Goal: Transaction & Acquisition: Purchase product/service

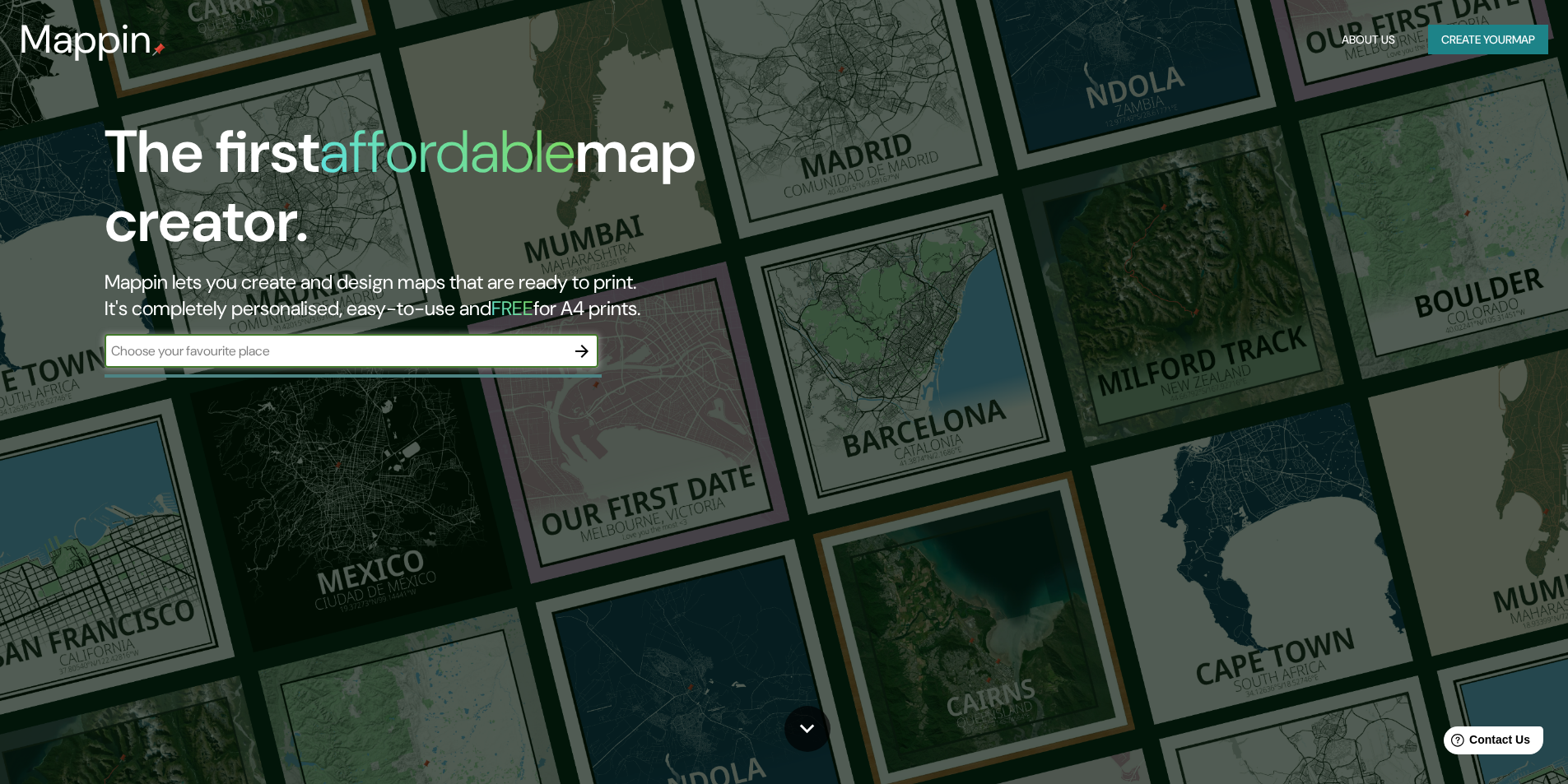
click at [360, 353] on input "text" at bounding box center [335, 351] width 461 height 19
type input "huancayo"
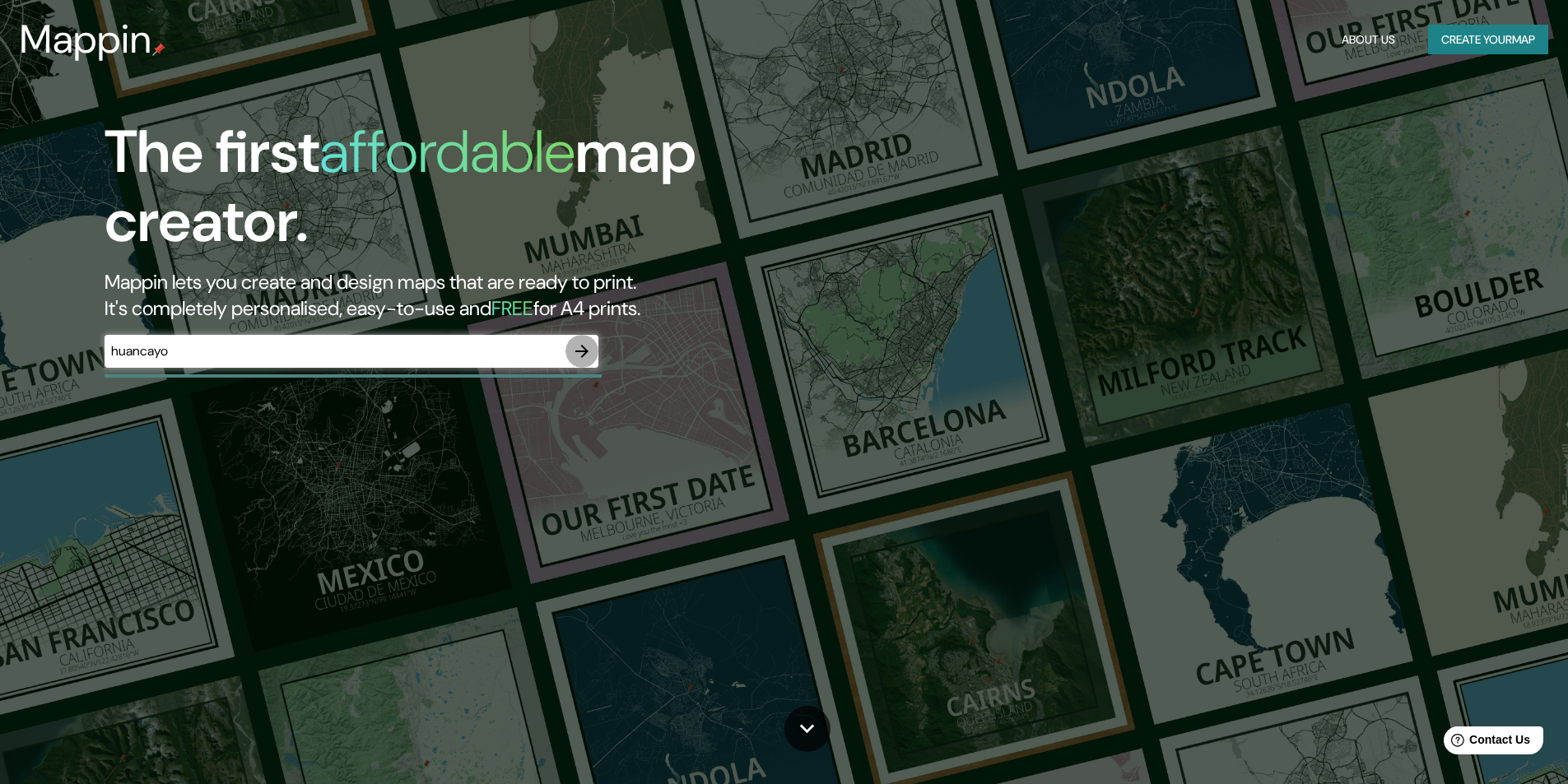
click at [593, 350] on button "button" at bounding box center [582, 351] width 33 height 33
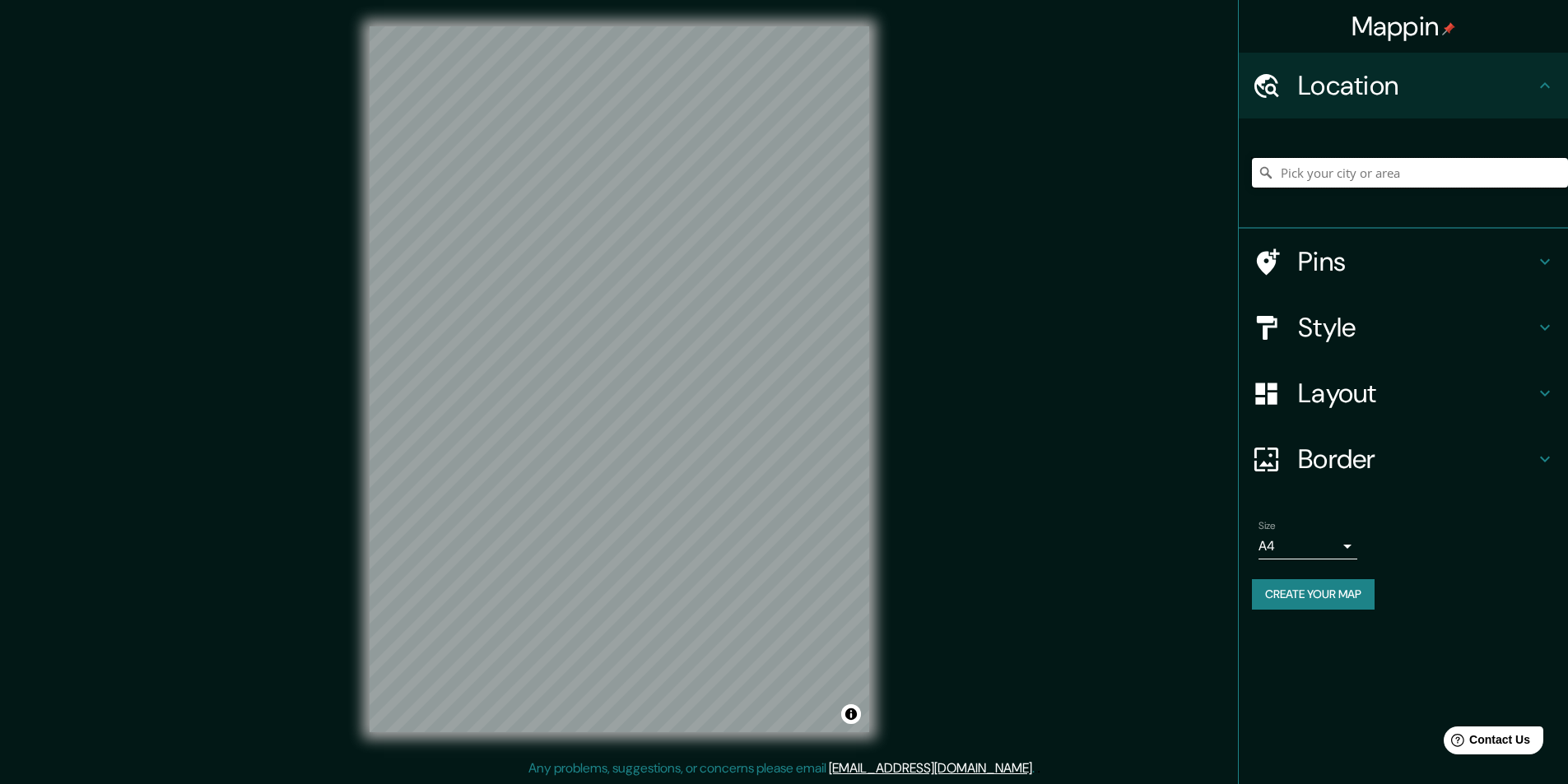
click at [1367, 177] on input "Pick your city or area" at bounding box center [1410, 173] width 316 height 30
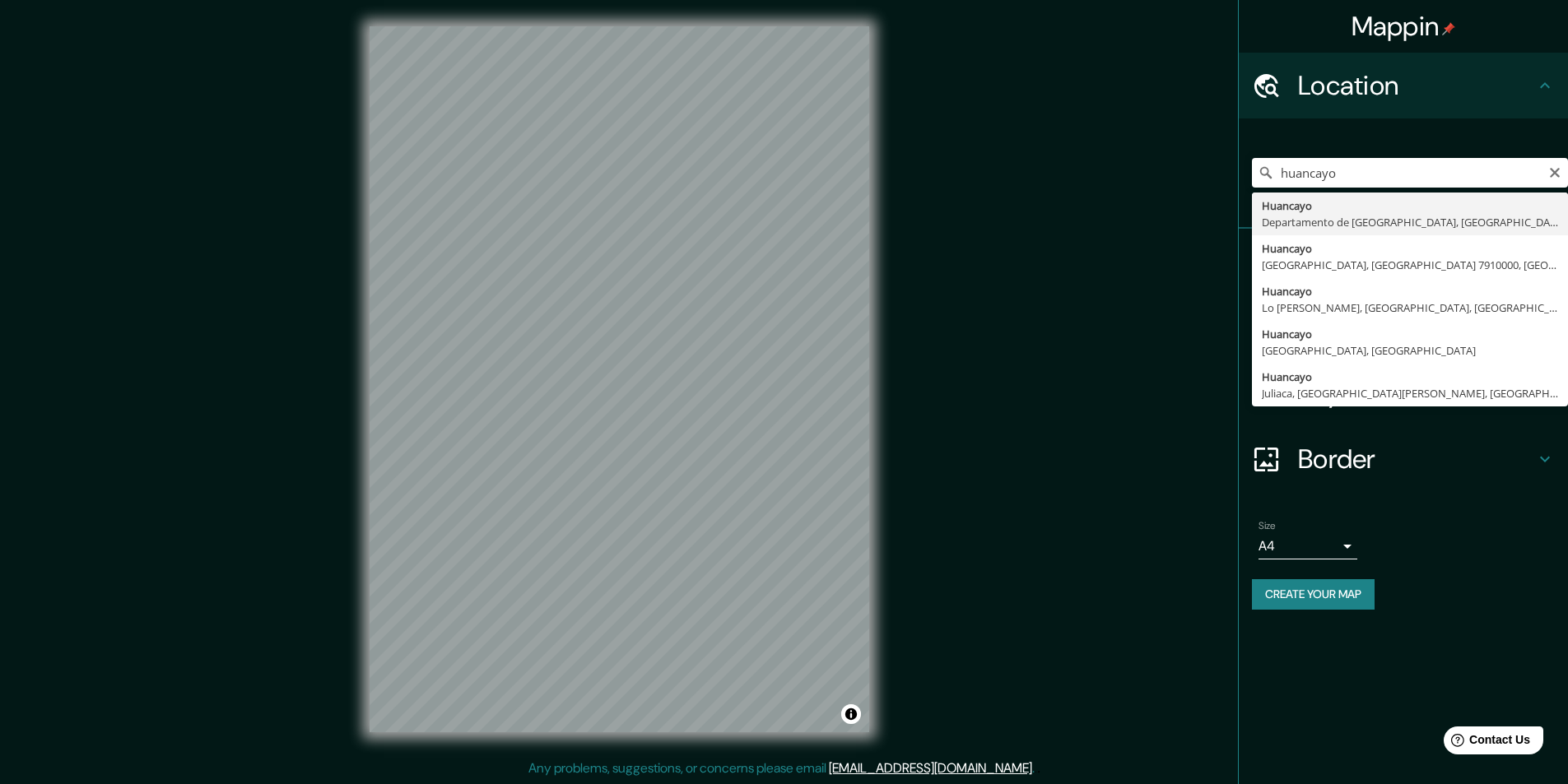
type input "Huancayo, [GEOGRAPHIC_DATA], [GEOGRAPHIC_DATA]"
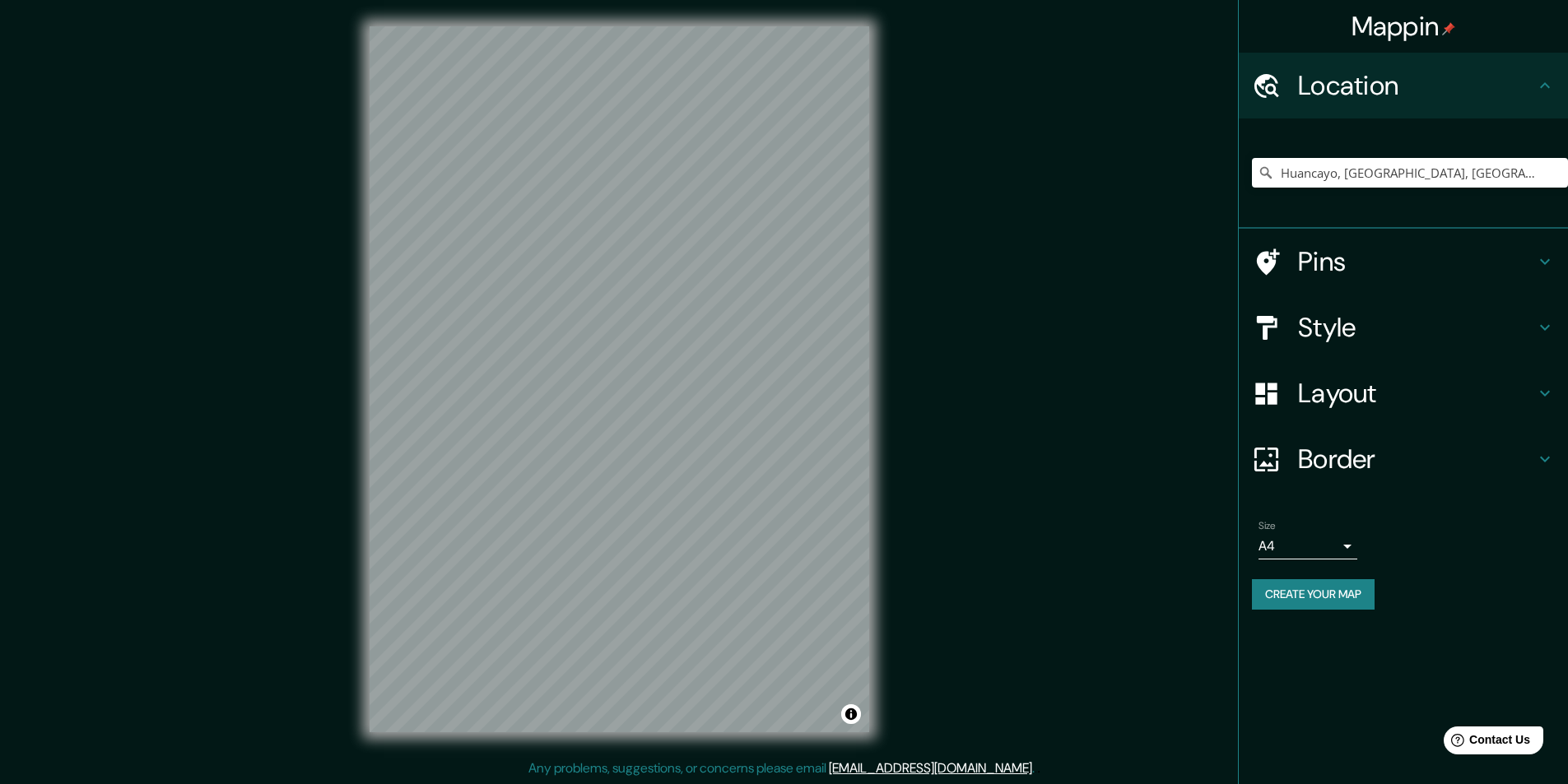
click at [1535, 393] on icon at bounding box center [1545, 393] width 20 height 20
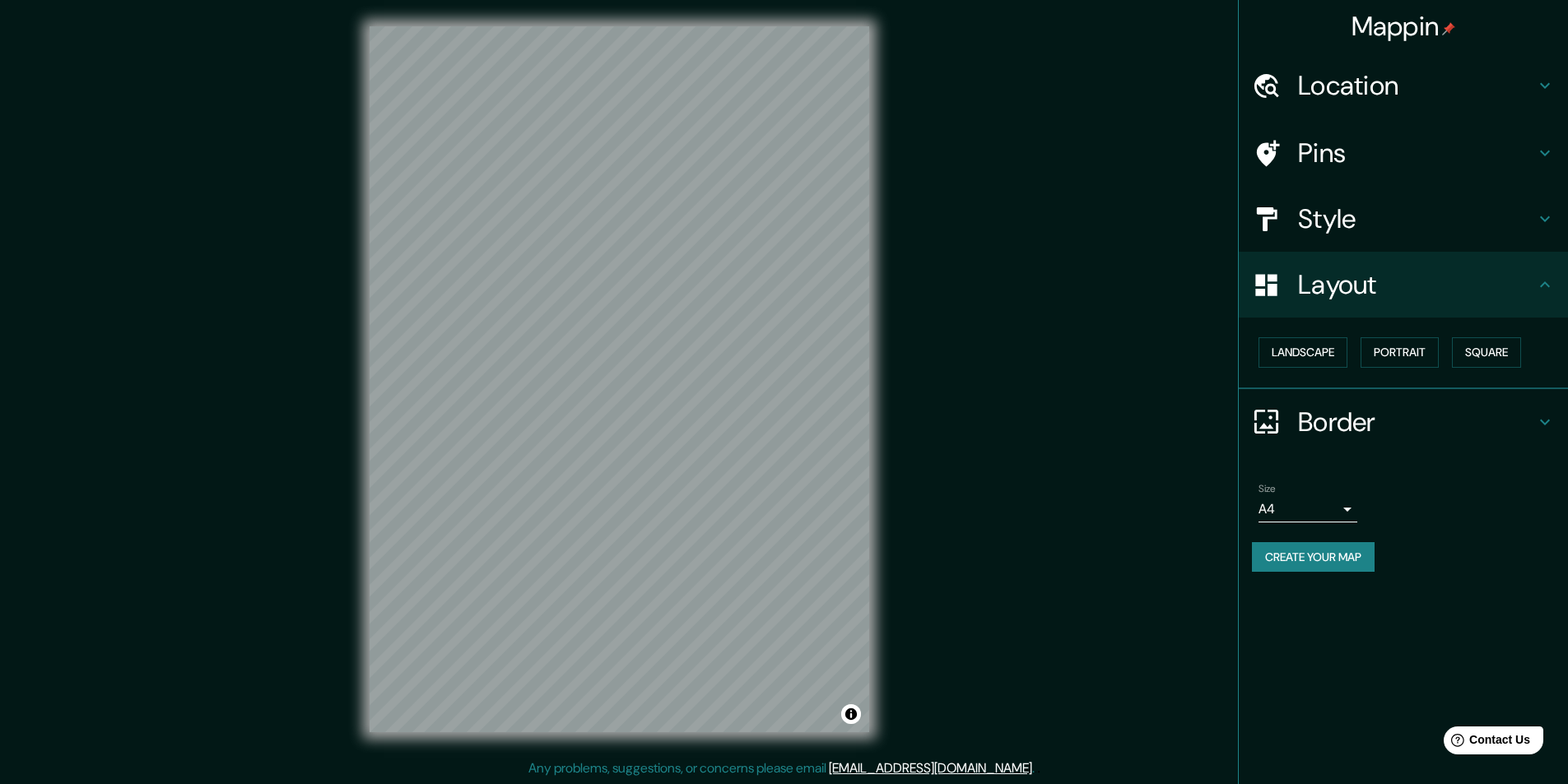
click at [1534, 216] on h4 "Style" at bounding box center [1417, 219] width 237 height 33
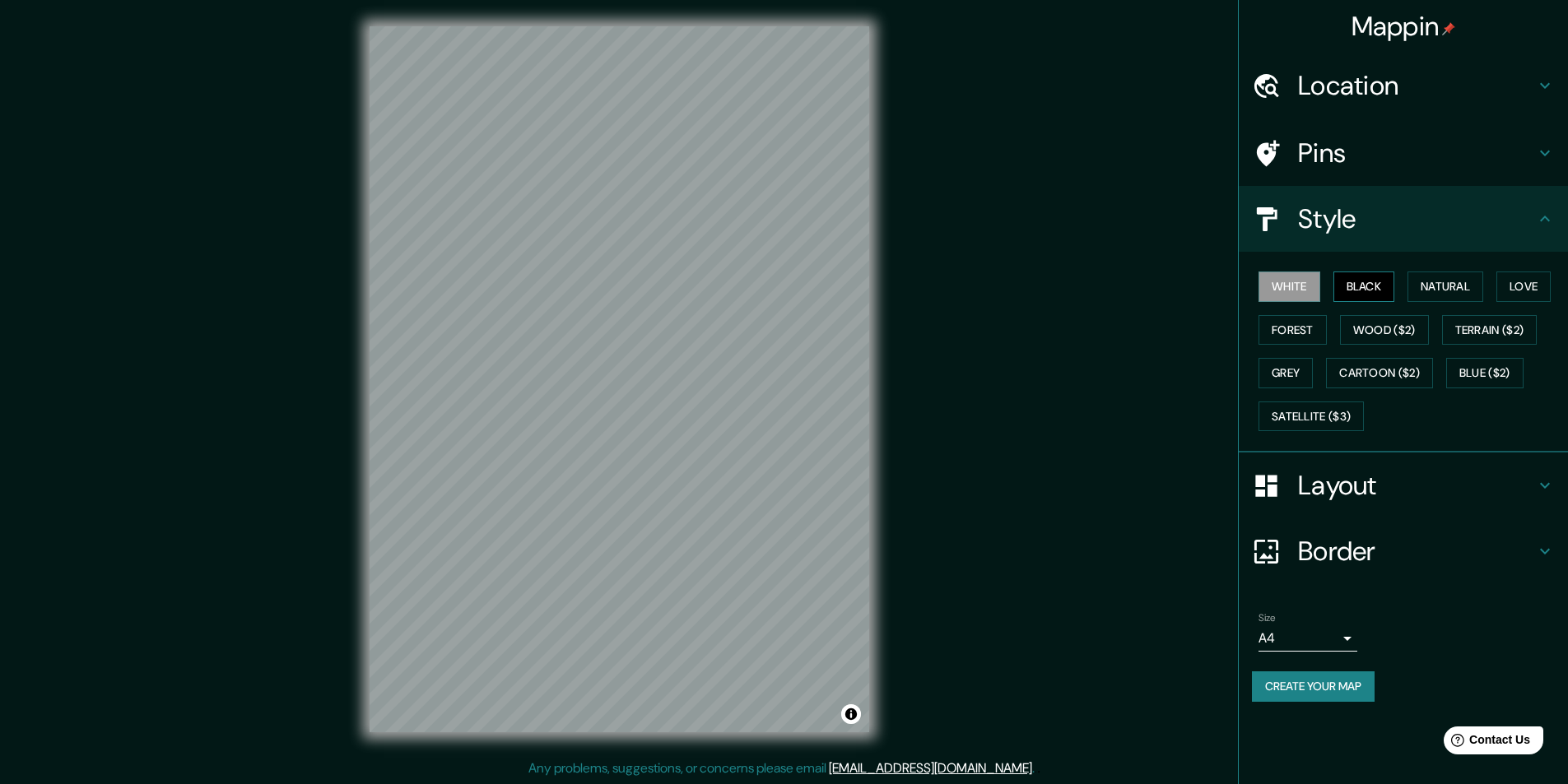
click at [1364, 293] on button "Black" at bounding box center [1364, 286] width 62 height 30
click at [1439, 282] on button "Natural" at bounding box center [1445, 286] width 76 height 30
click at [1509, 327] on button "Terrain ($2)" at bounding box center [1490, 330] width 96 height 30
click at [1290, 328] on button "Forest" at bounding box center [1292, 330] width 69 height 30
click at [1287, 370] on button "Grey" at bounding box center [1285, 373] width 54 height 30
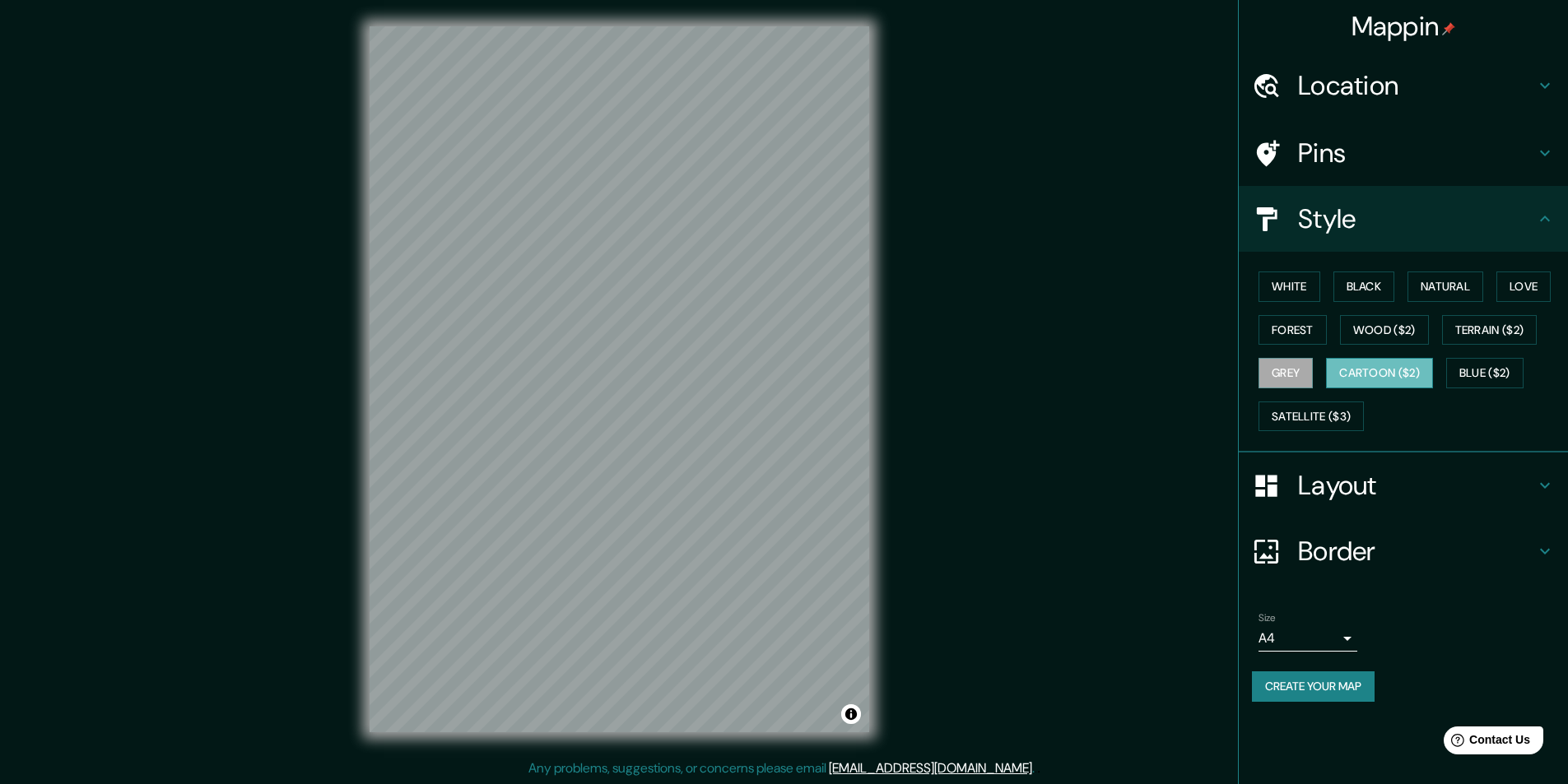
click at [1371, 368] on button "Cartoon ($2)" at bounding box center [1379, 373] width 107 height 30
click at [1303, 416] on button "Satellite ($3)" at bounding box center [1311, 416] width 105 height 30
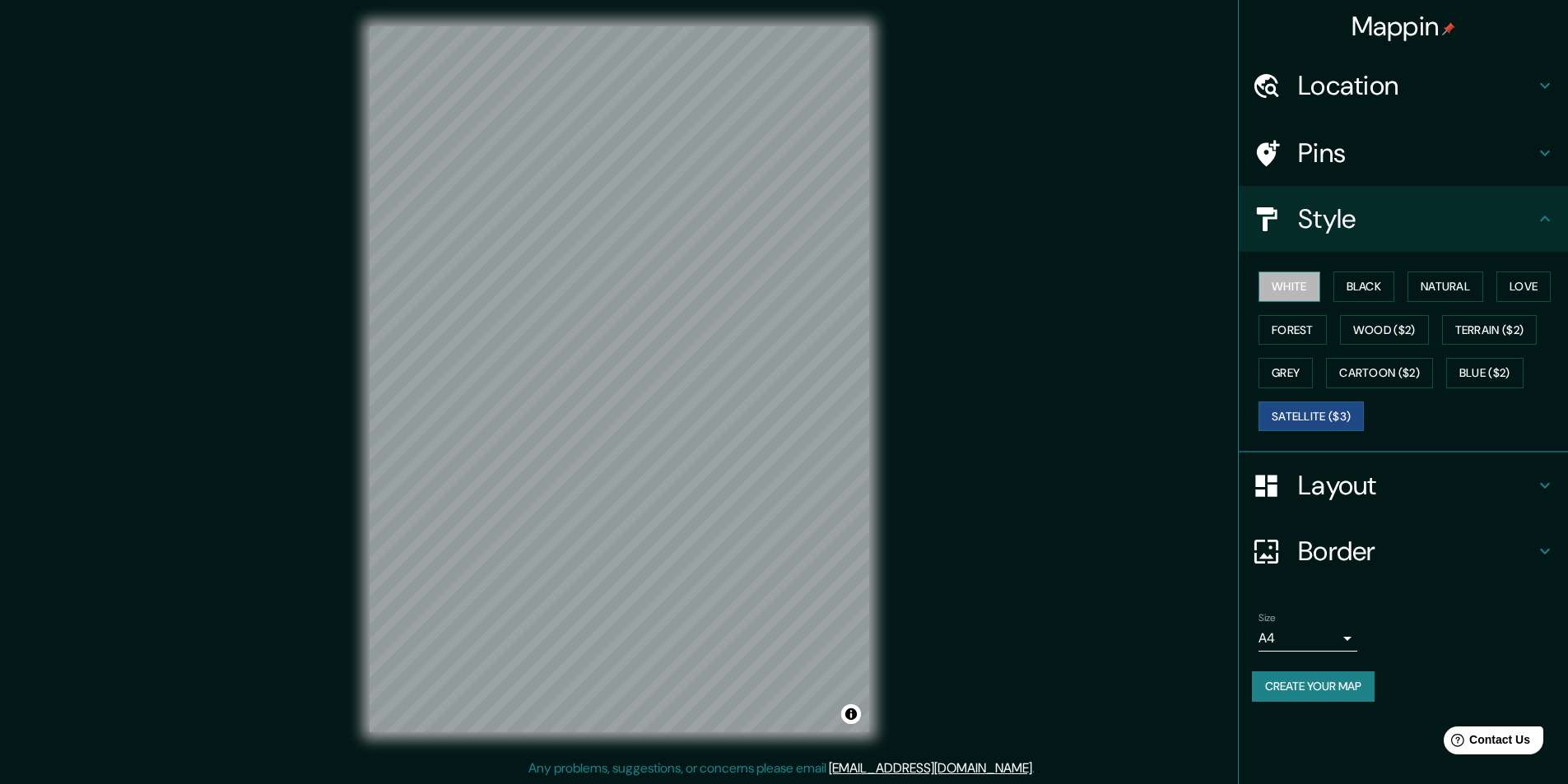
click at [1290, 282] on button "White" at bounding box center [1289, 286] width 62 height 30
click at [1391, 291] on button "Black" at bounding box center [1364, 286] width 62 height 30
click at [1449, 285] on button "Natural" at bounding box center [1445, 286] width 76 height 30
click at [1522, 285] on button "Love" at bounding box center [1524, 286] width 54 height 30
click at [1300, 328] on button "Forest" at bounding box center [1292, 330] width 69 height 30
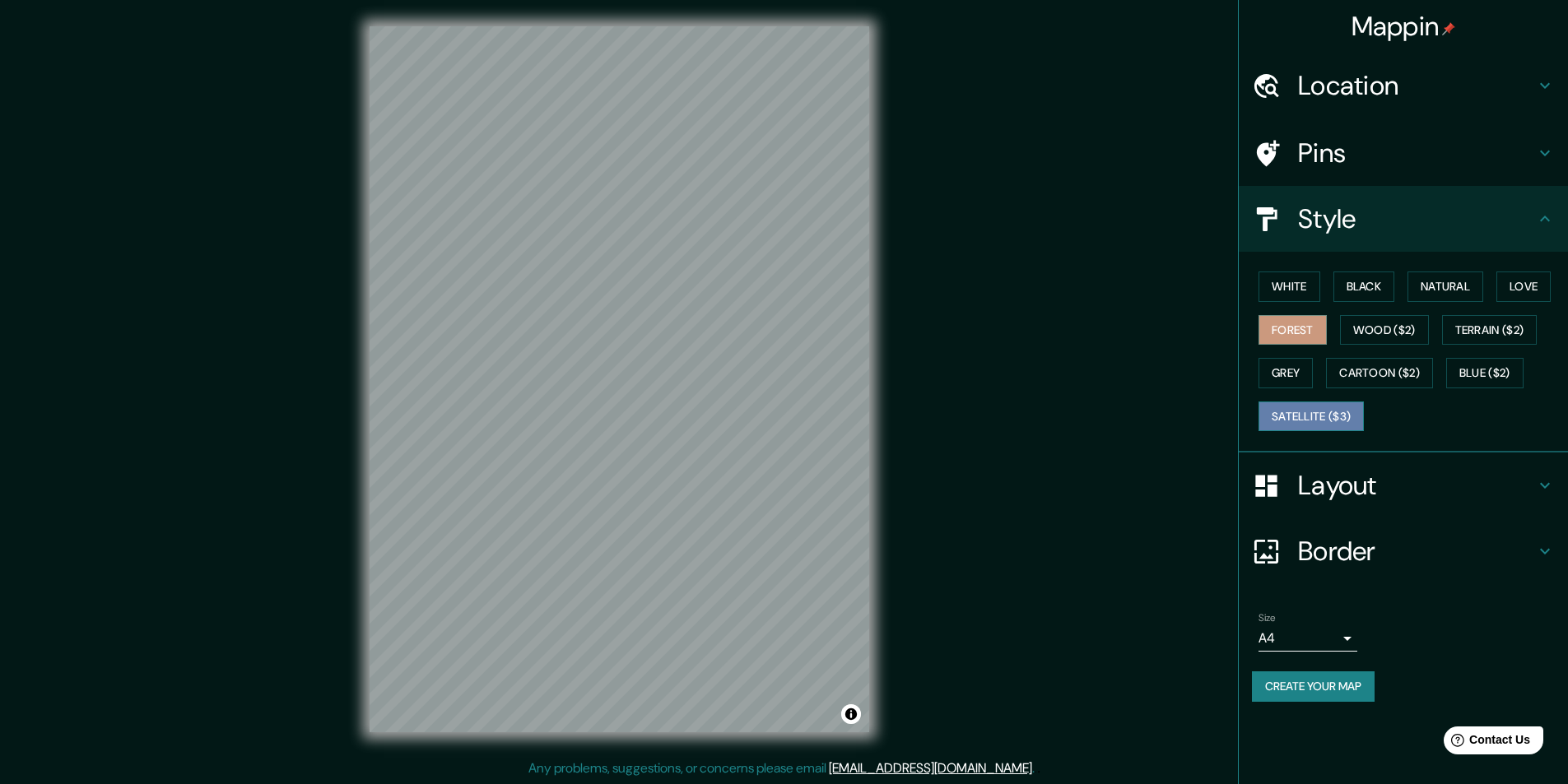
click at [1298, 410] on button "Satellite ($3)" at bounding box center [1311, 416] width 105 height 30
click at [1378, 370] on button "Cartoon ($2)" at bounding box center [1379, 373] width 107 height 30
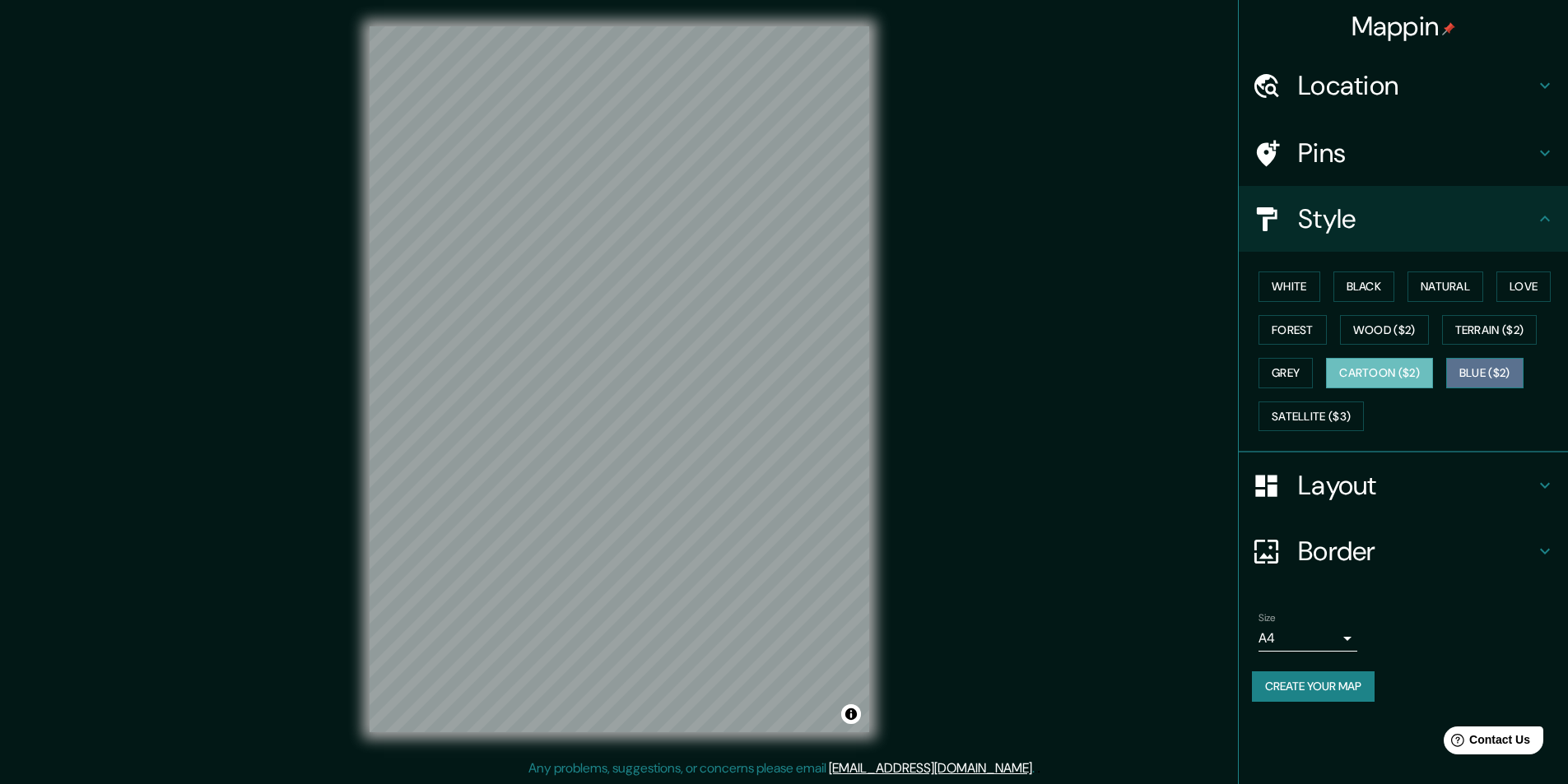
click at [1472, 366] on button "Blue ($2)" at bounding box center [1485, 373] width 77 height 30
click at [1411, 369] on button "Cartoon ($2)" at bounding box center [1379, 373] width 107 height 30
click at [1494, 327] on button "Terrain ($2)" at bounding box center [1490, 330] width 96 height 30
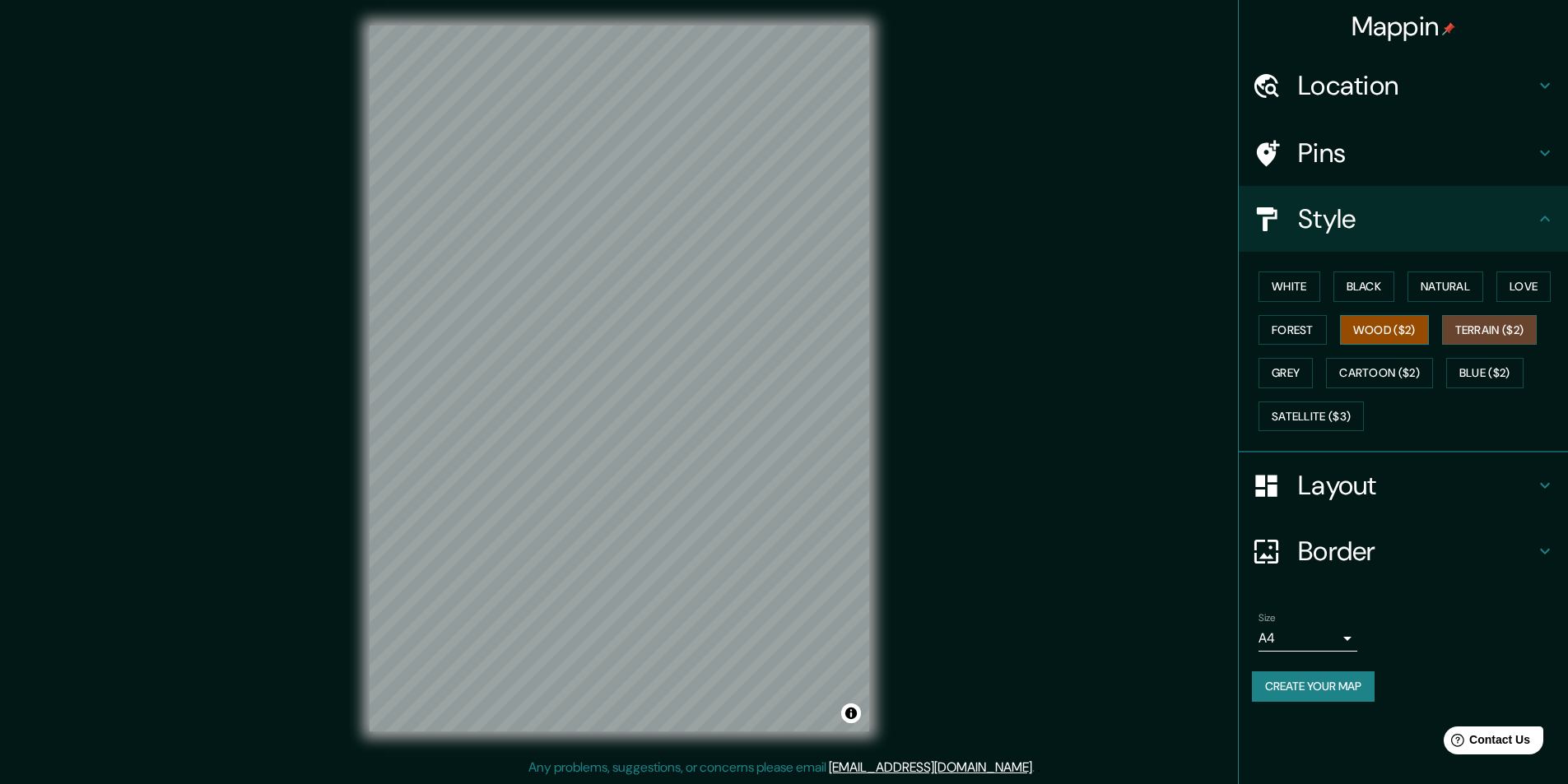
click at [1362, 330] on button "Wood ($2)" at bounding box center [1385, 330] width 89 height 30
click at [1501, 370] on button "Blue ($2)" at bounding box center [1485, 373] width 77 height 30
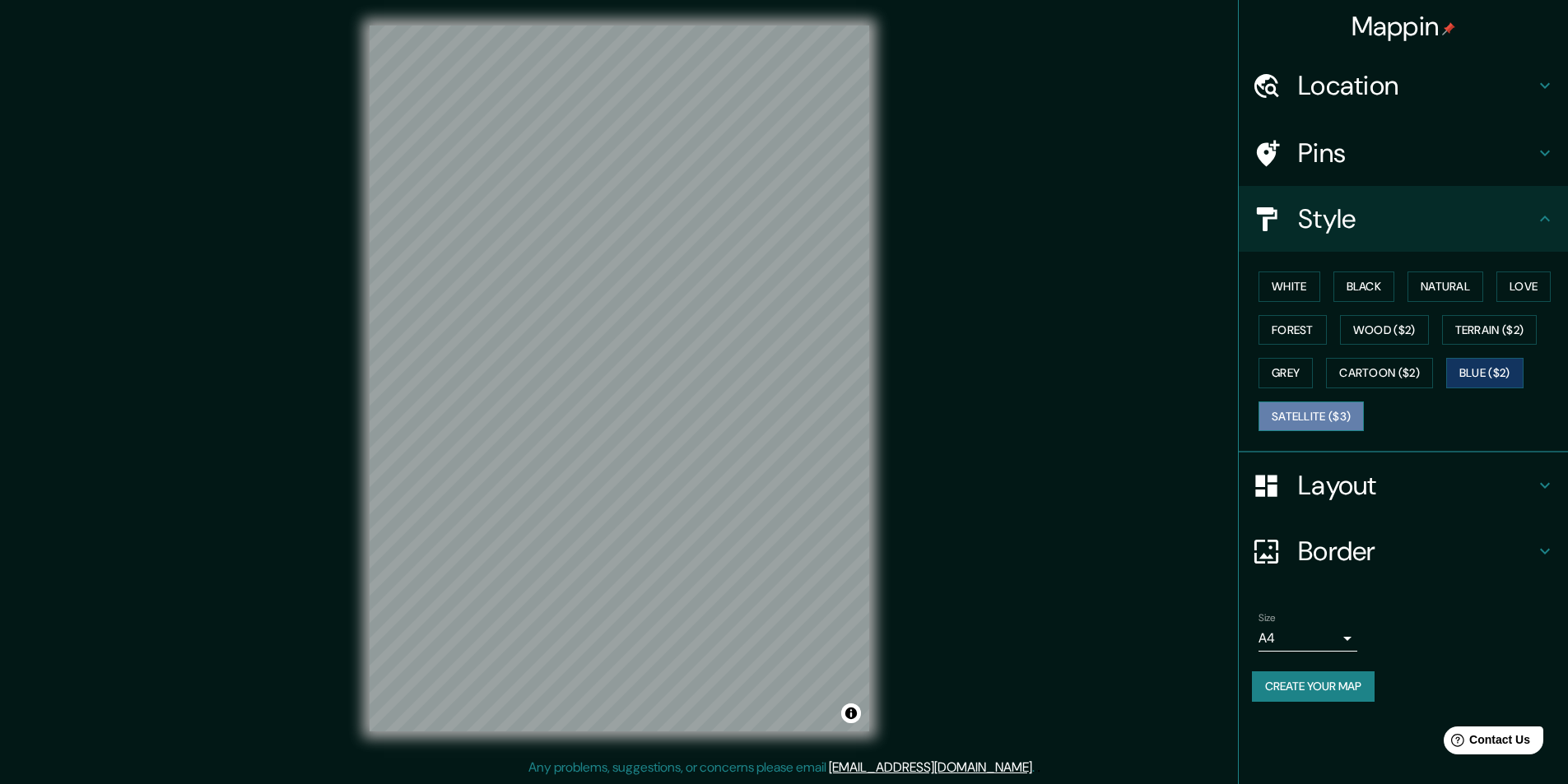
click at [1328, 406] on button "Satellite ($3)" at bounding box center [1311, 416] width 105 height 30
click at [1265, 374] on button "Grey" at bounding box center [1285, 373] width 54 height 30
click at [1282, 325] on button "Forest" at bounding box center [1292, 330] width 69 height 30
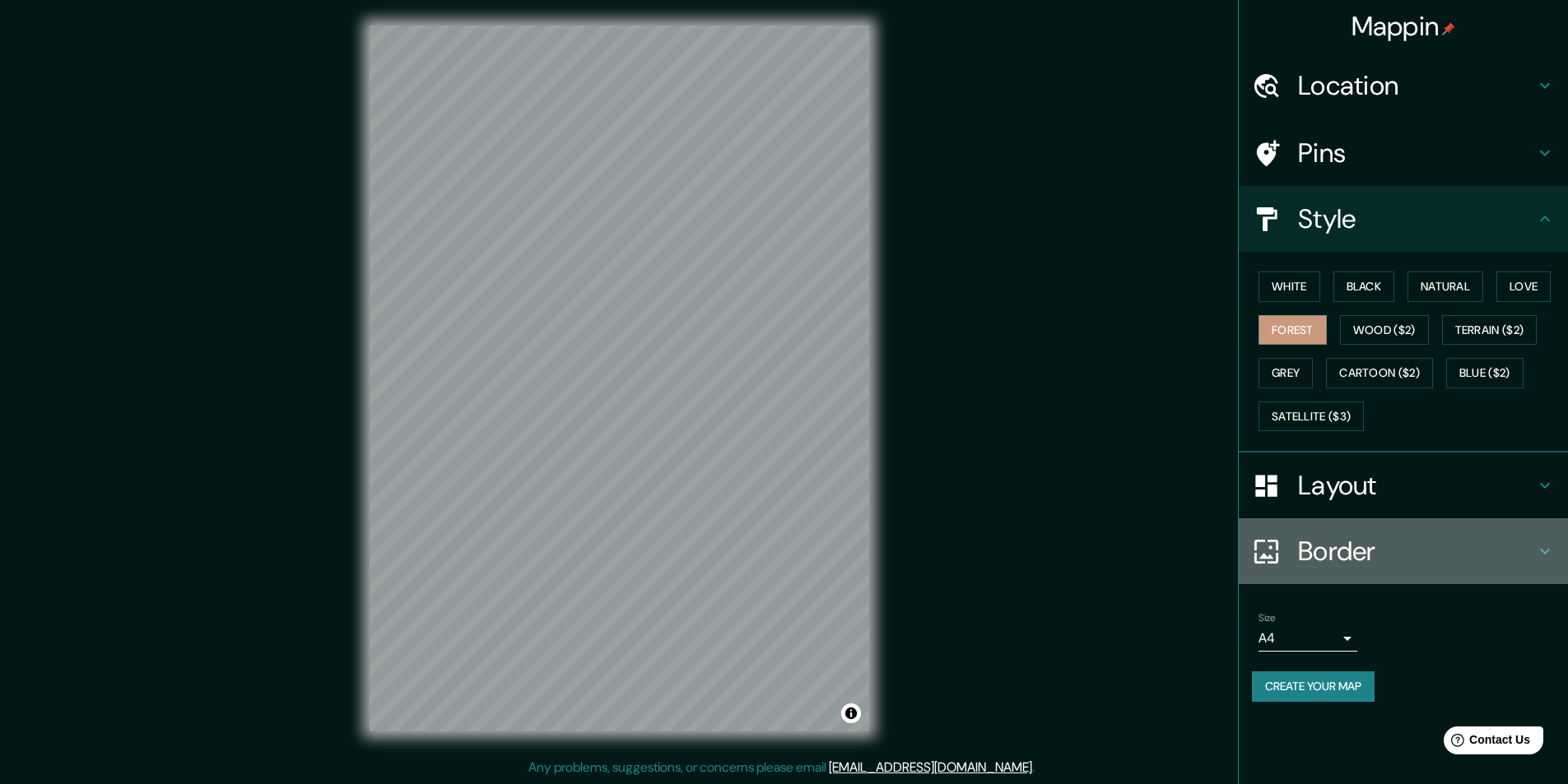
click at [1543, 555] on icon at bounding box center [1545, 551] width 20 height 20
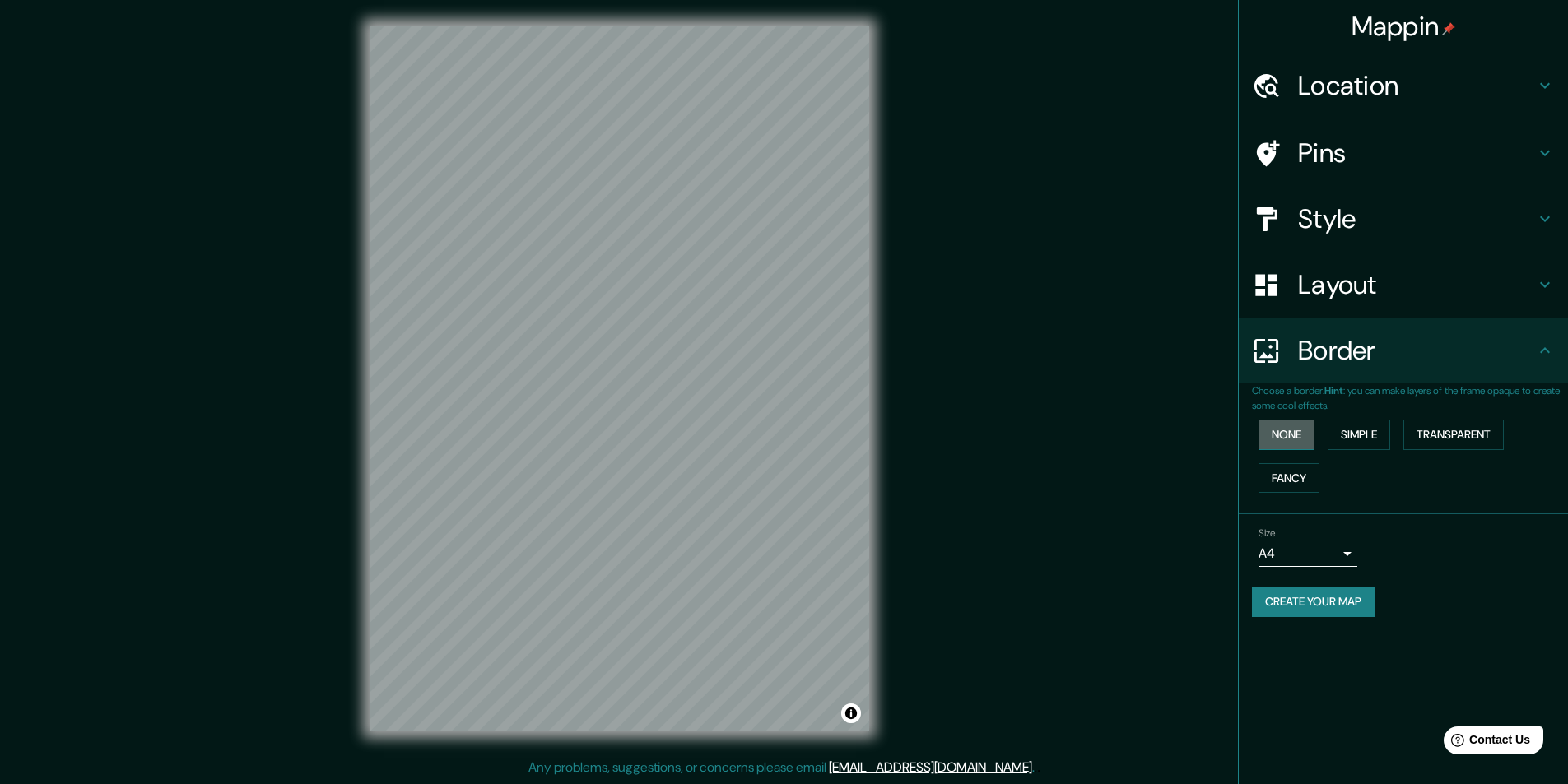
click at [1291, 431] on button "None" at bounding box center [1286, 435] width 56 height 30
click at [1356, 433] on button "Simple" at bounding box center [1359, 435] width 63 height 30
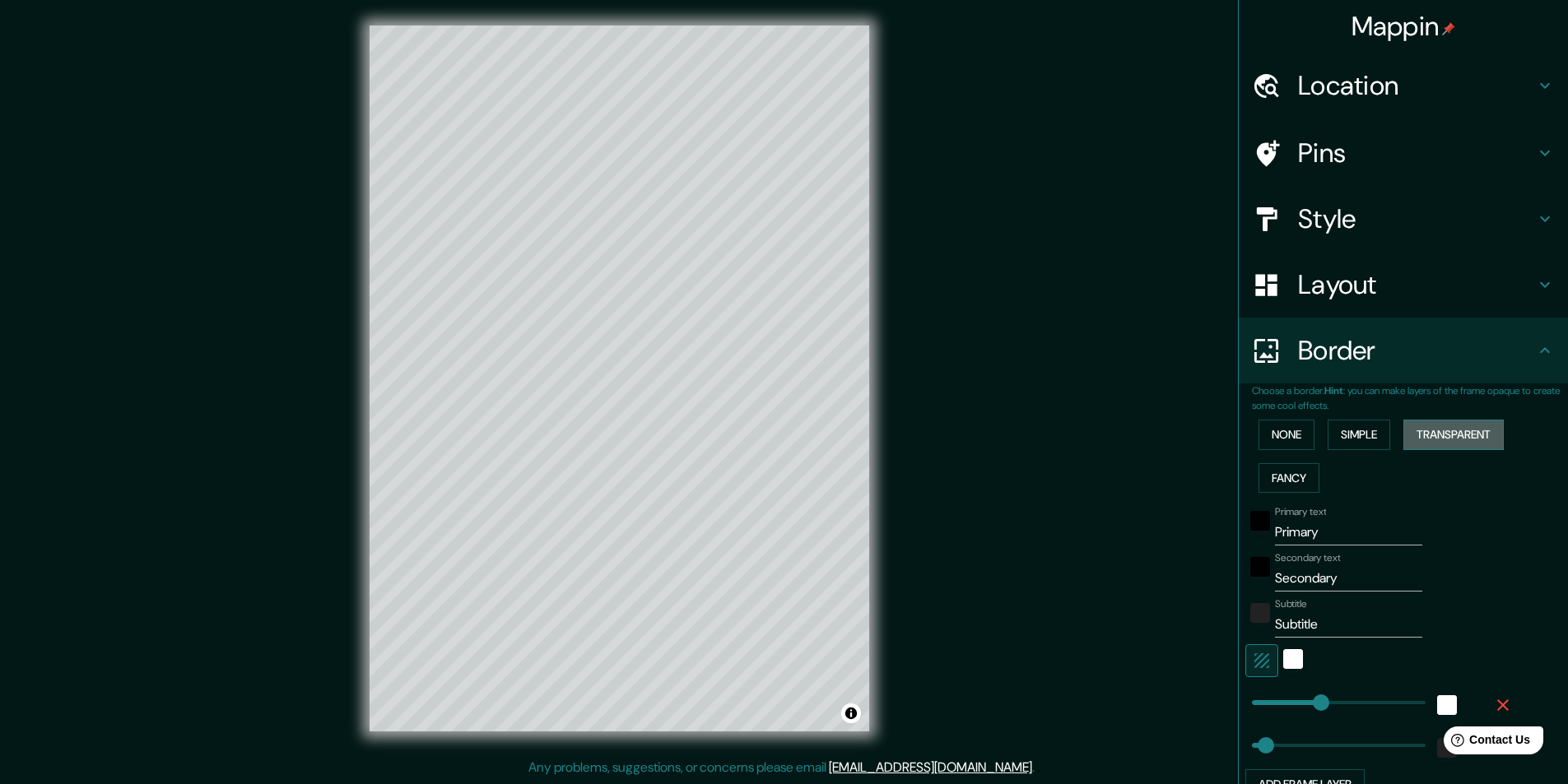
click at [1443, 436] on button "Transparent" at bounding box center [1453, 435] width 100 height 30
click at [1269, 474] on button "Fancy" at bounding box center [1289, 478] width 61 height 30
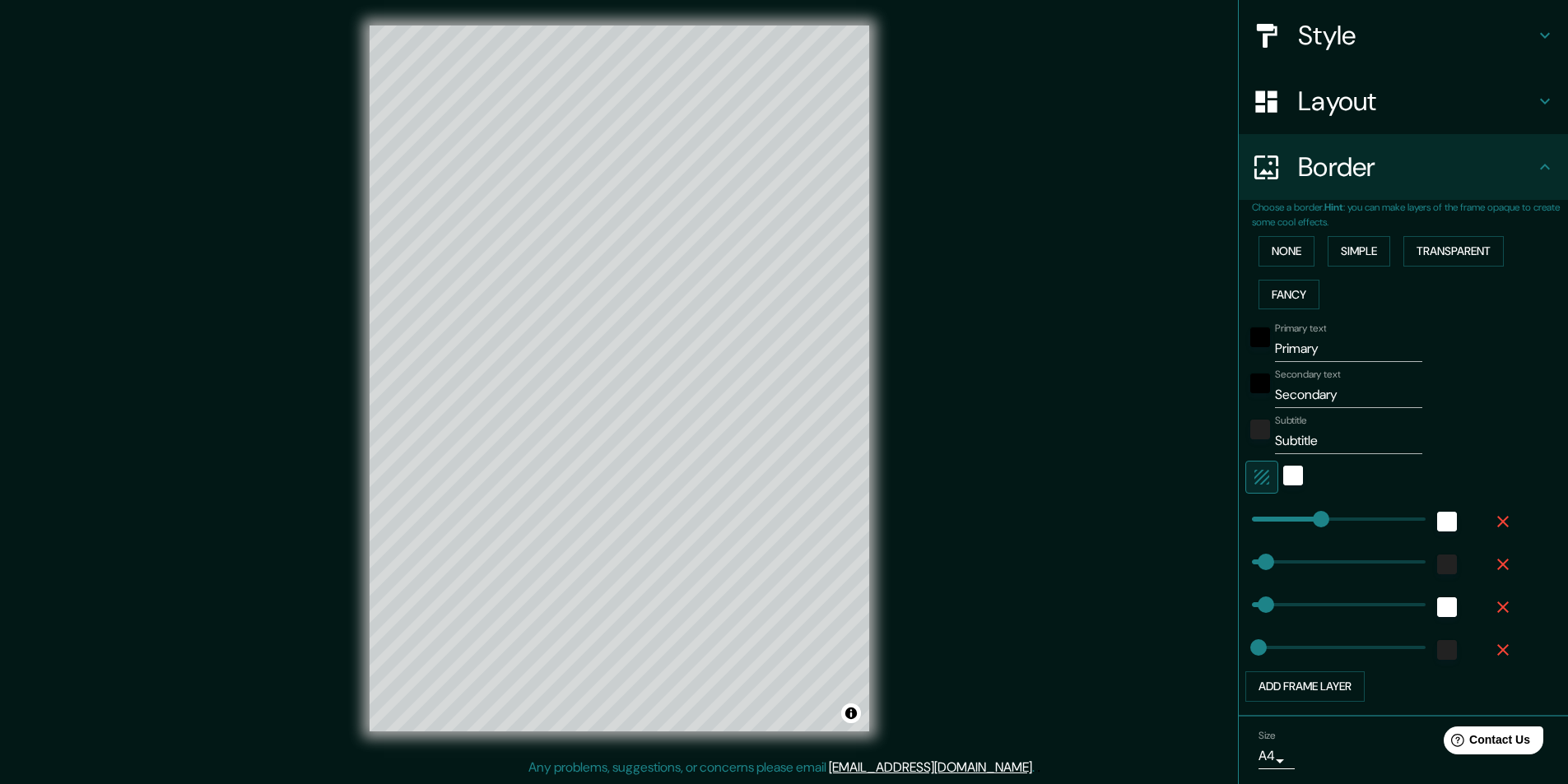
scroll to position [238, 0]
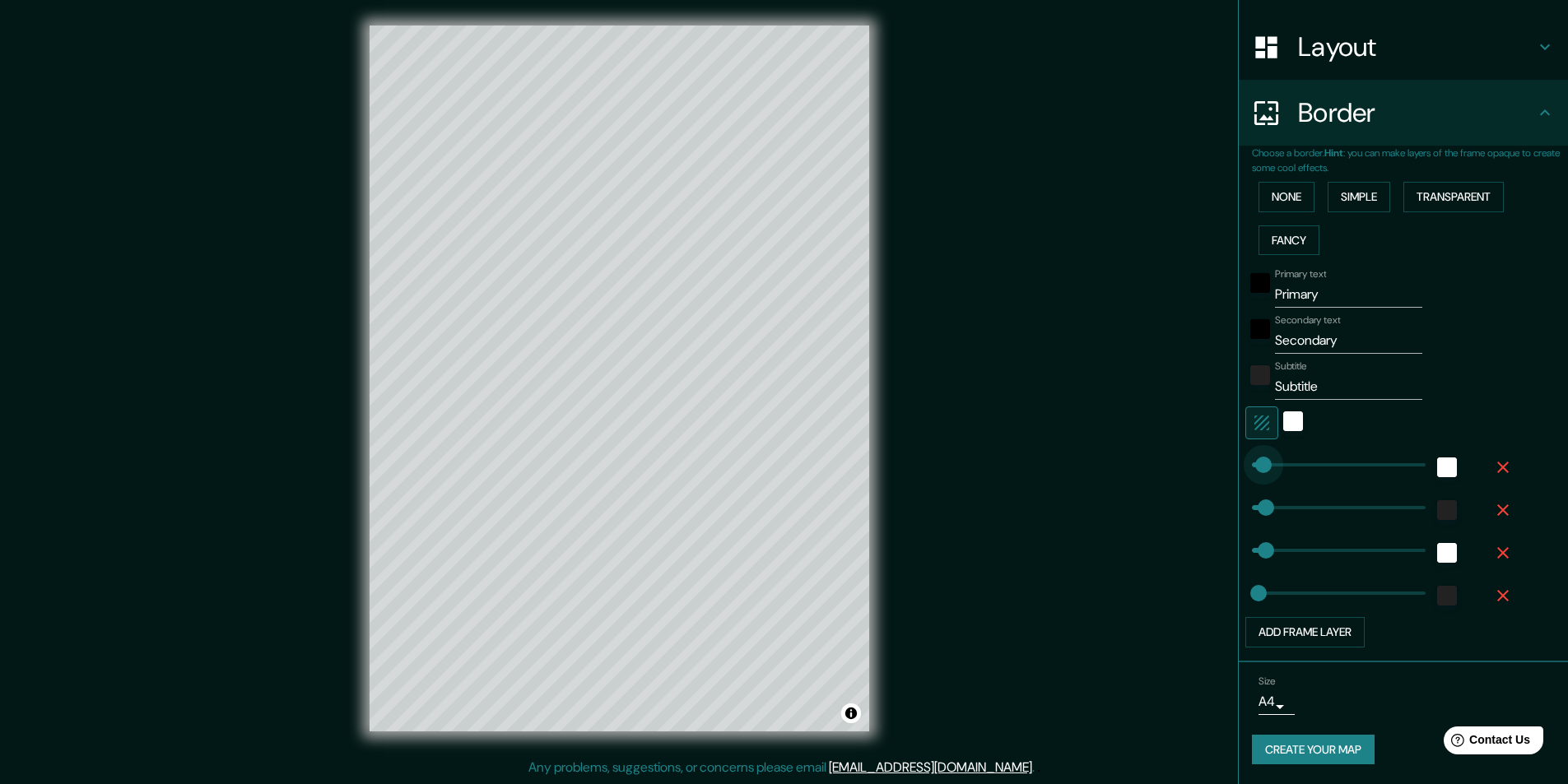
type input "63"
drag, startPoint x: 1309, startPoint y: 465, endPoint x: 1258, endPoint y: 468, distance: 51.1
type input "49"
type input "24"
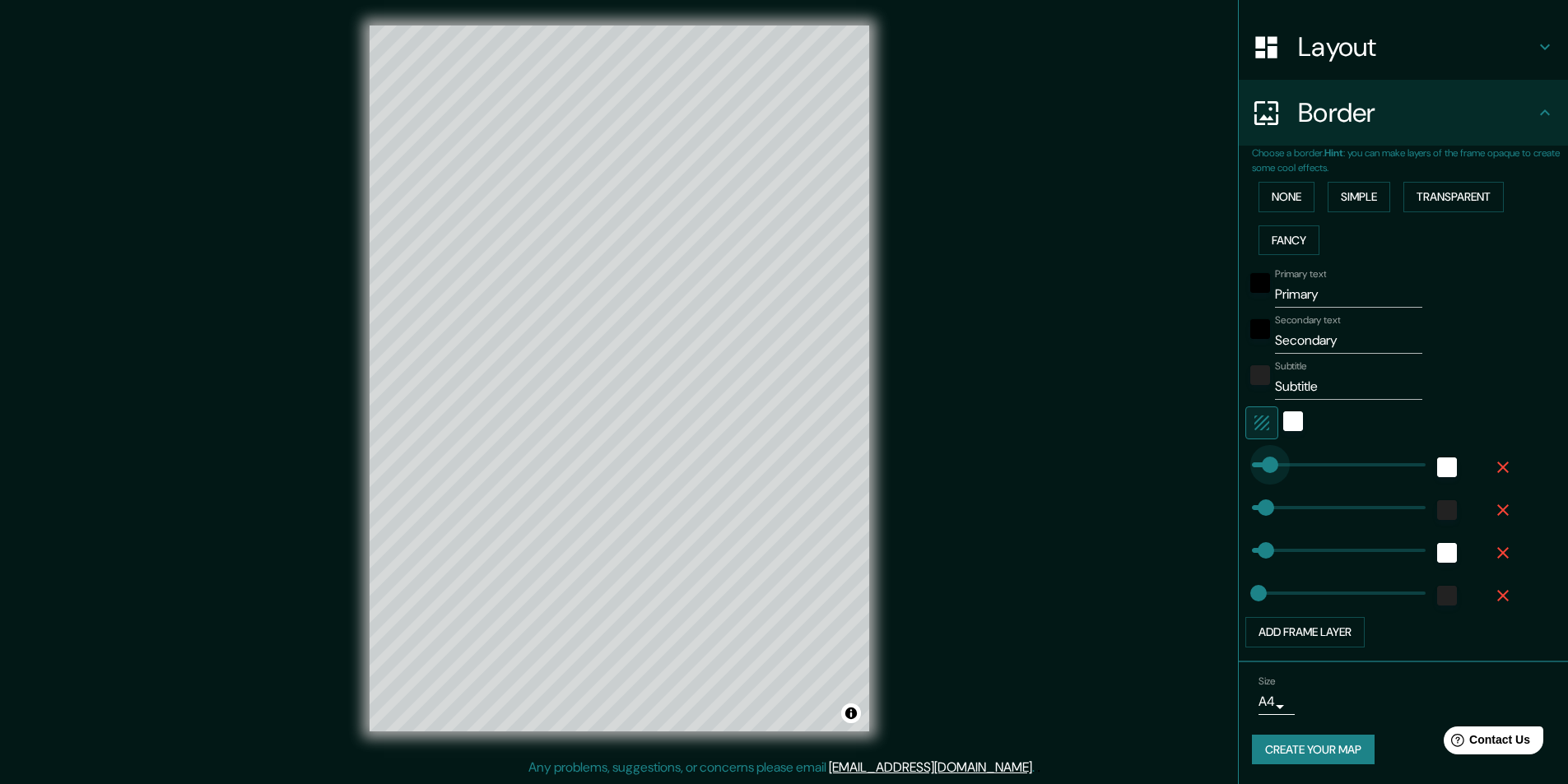
type input "49"
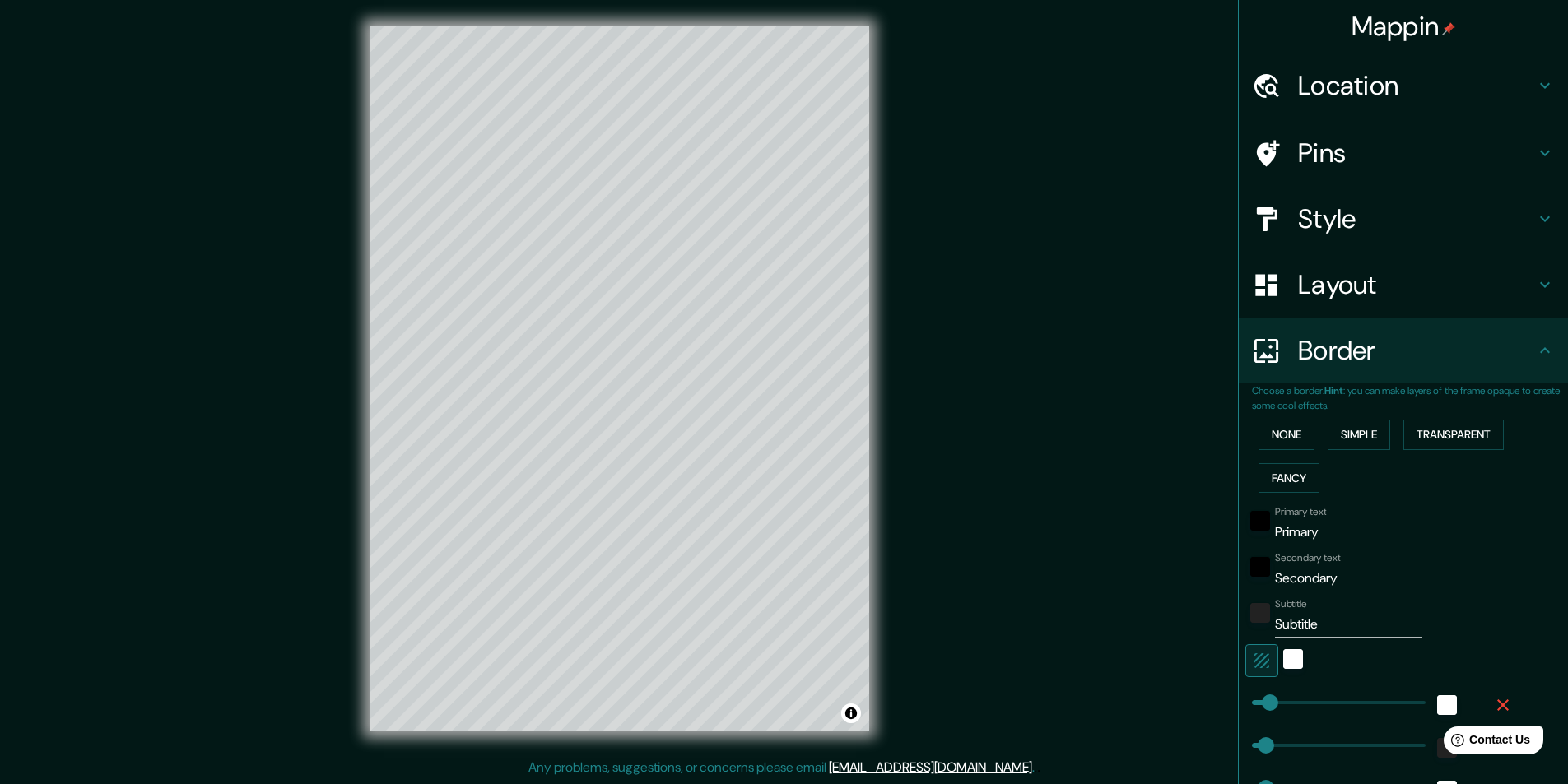
scroll to position [0, 0]
click at [1540, 288] on icon at bounding box center [1545, 284] width 20 height 20
type input "49"
type input "24"
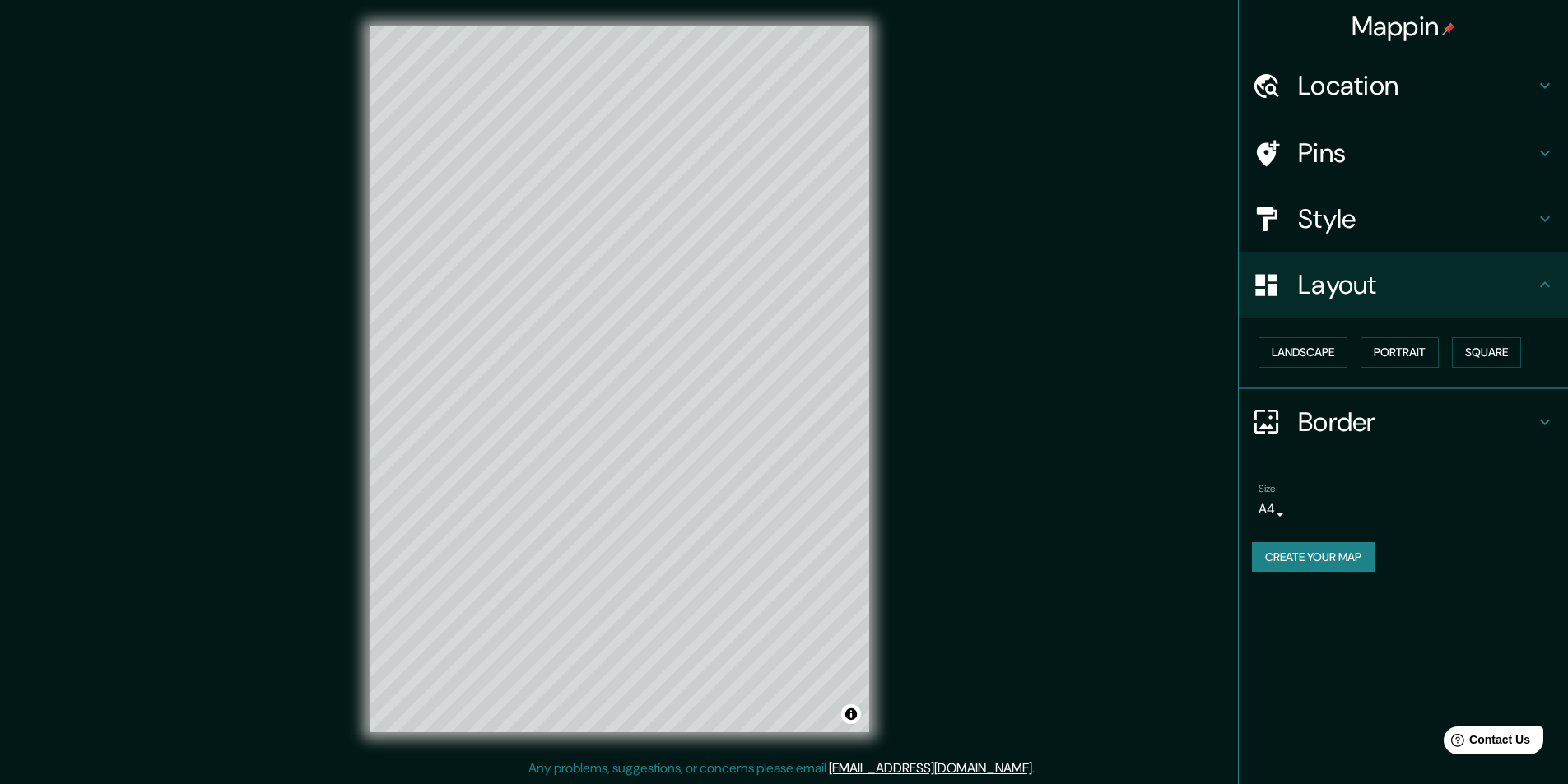
click at [1439, 209] on h4 "Style" at bounding box center [1417, 219] width 237 height 33
type input "49"
type input "24"
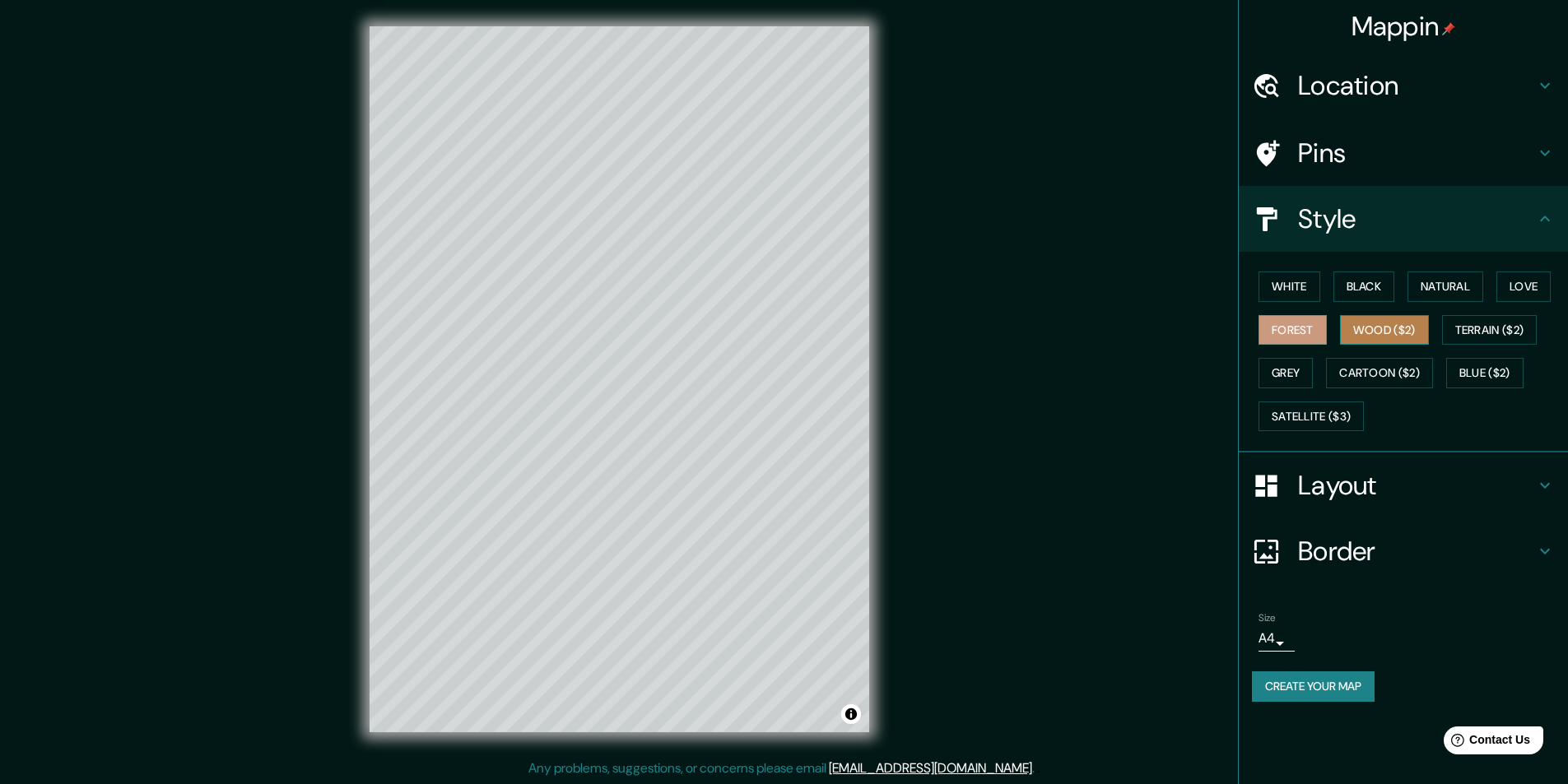
click at [1375, 326] on button "Wood ($2)" at bounding box center [1385, 330] width 89 height 30
click at [1544, 546] on icon at bounding box center [1545, 551] width 20 height 20
type input "49"
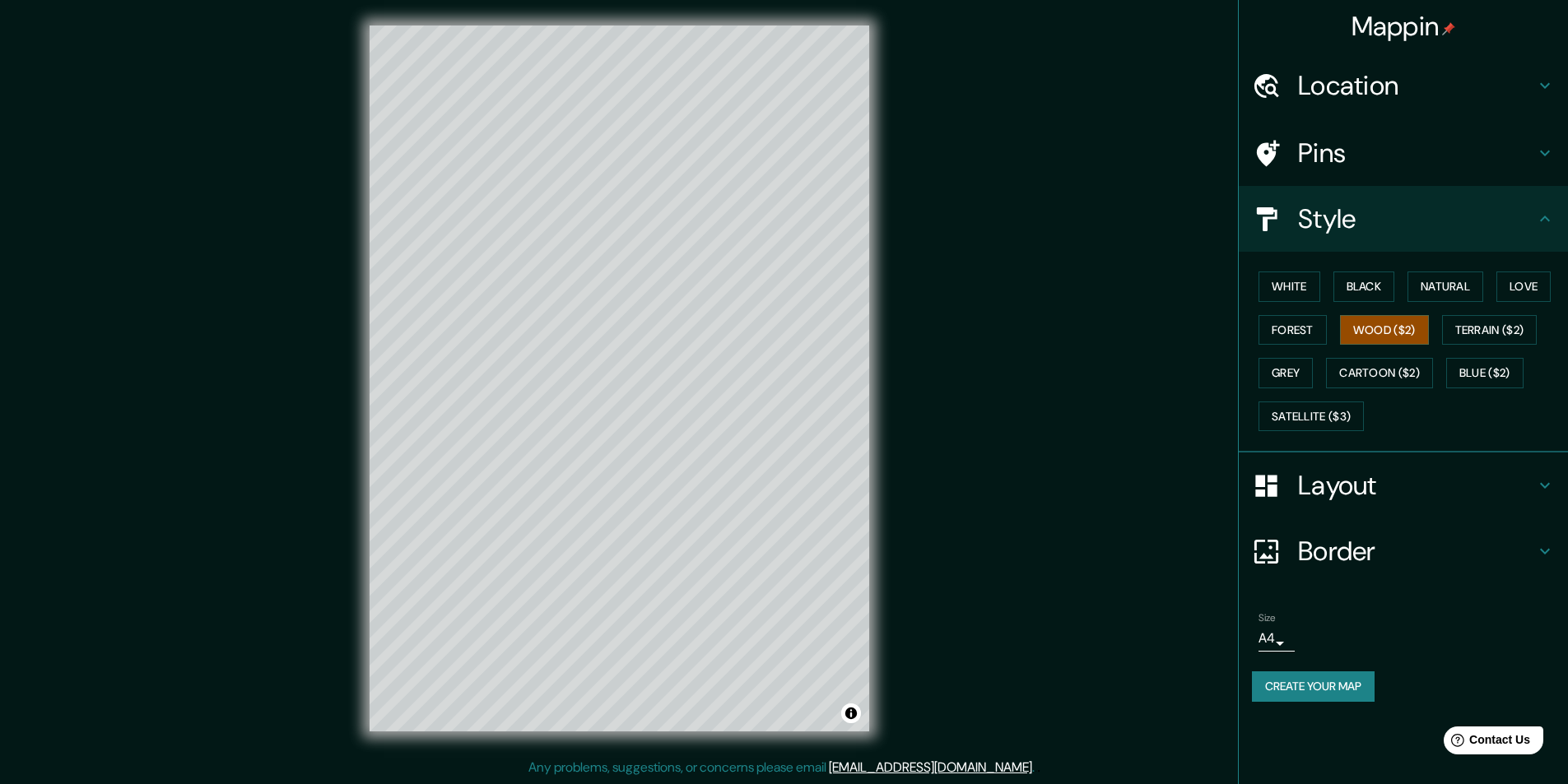
type input "24"
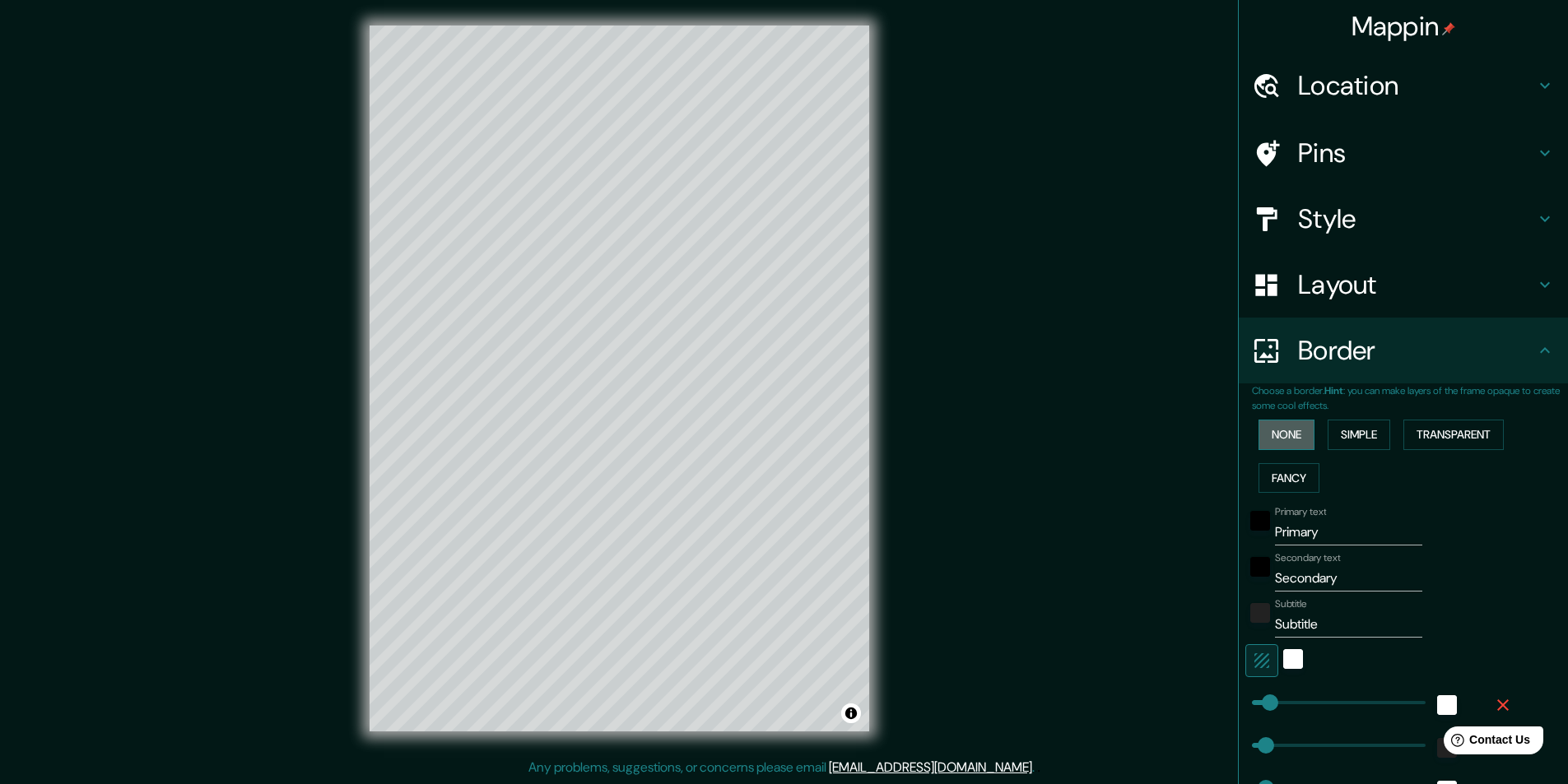
click at [1279, 422] on button "None" at bounding box center [1286, 435] width 56 height 30
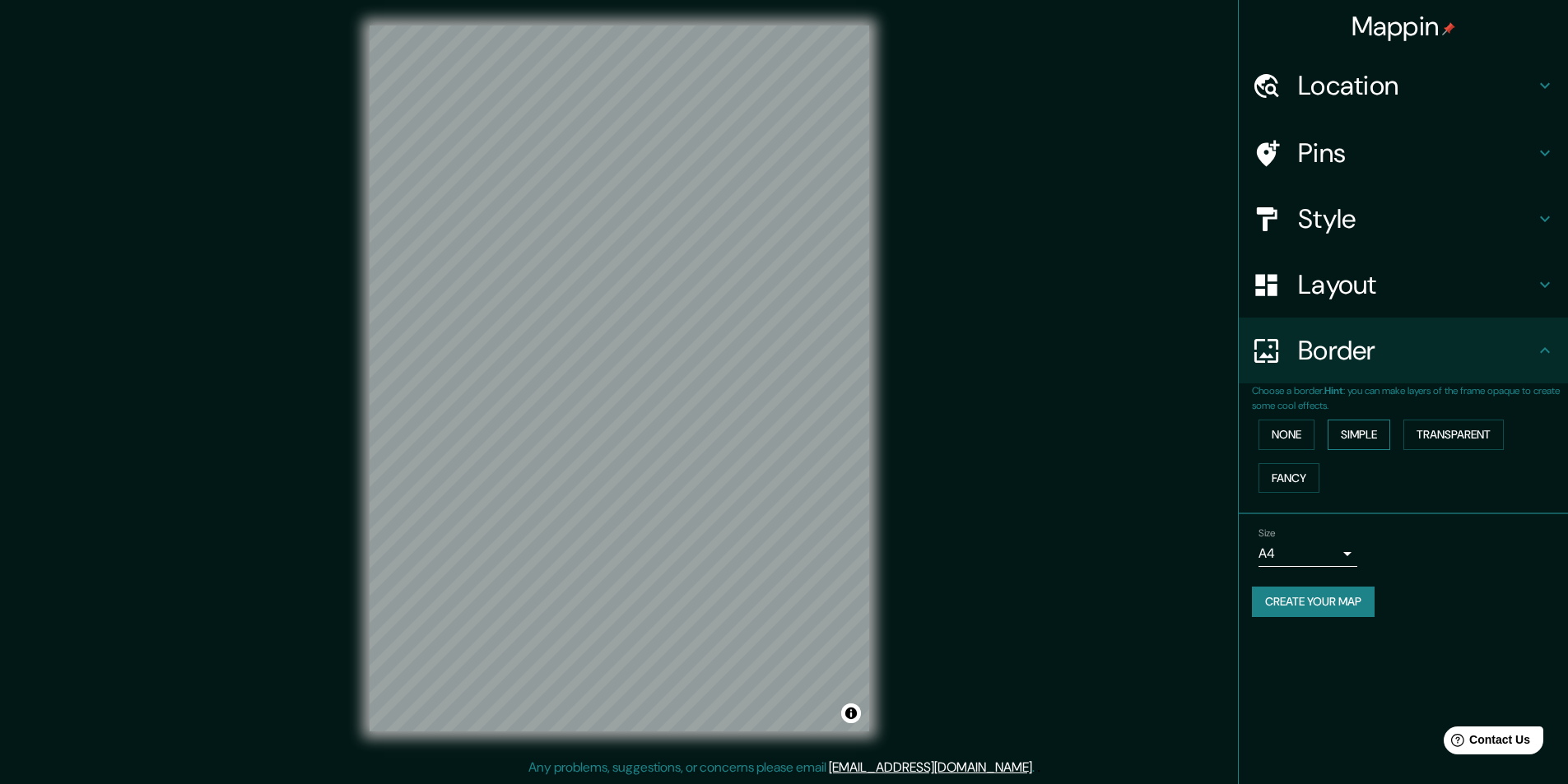
click at [1378, 429] on button "Simple" at bounding box center [1359, 435] width 63 height 30
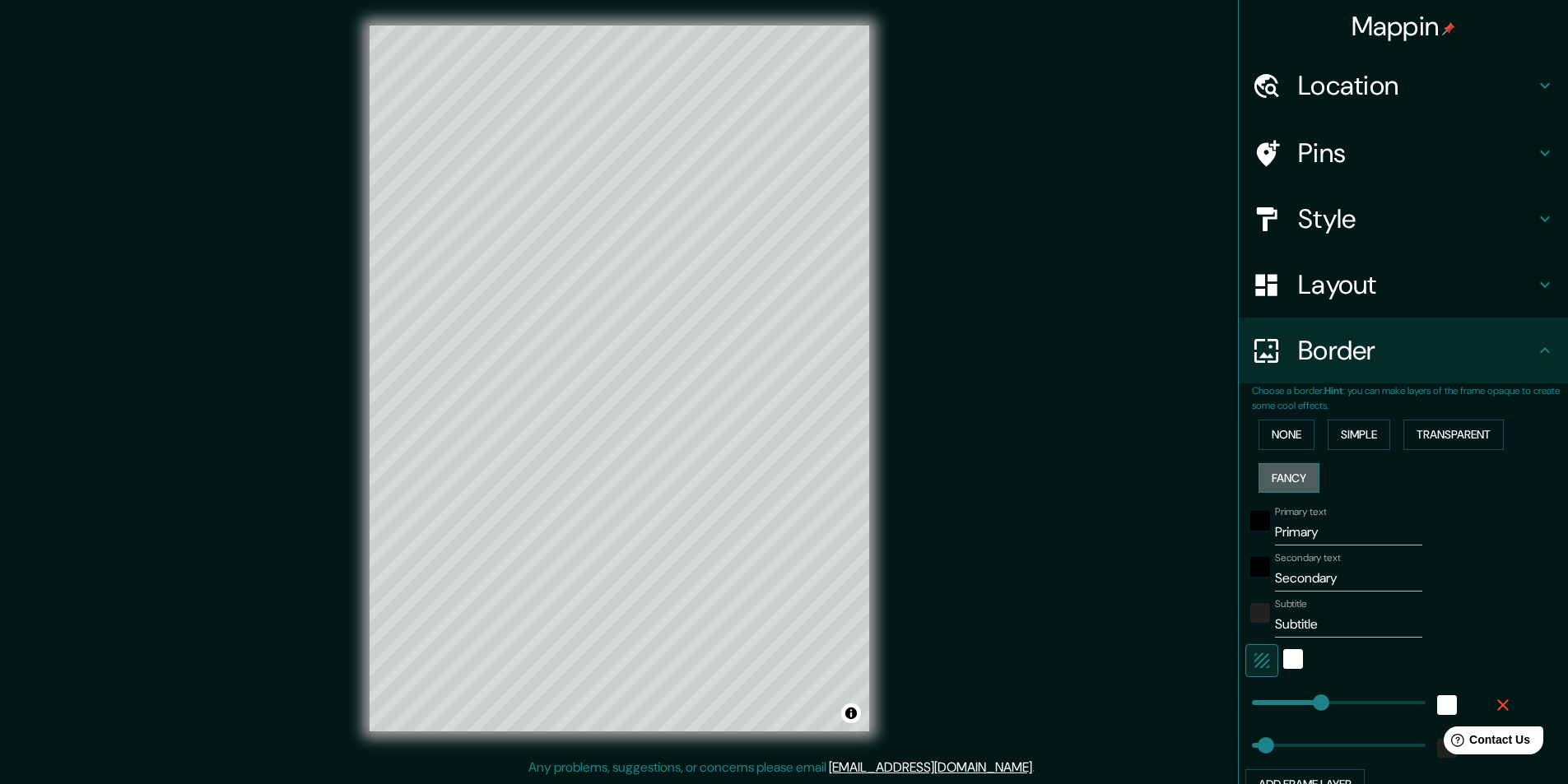
click at [1276, 475] on button "Fancy" at bounding box center [1289, 478] width 61 height 30
click at [1269, 429] on button "None" at bounding box center [1286, 435] width 56 height 30
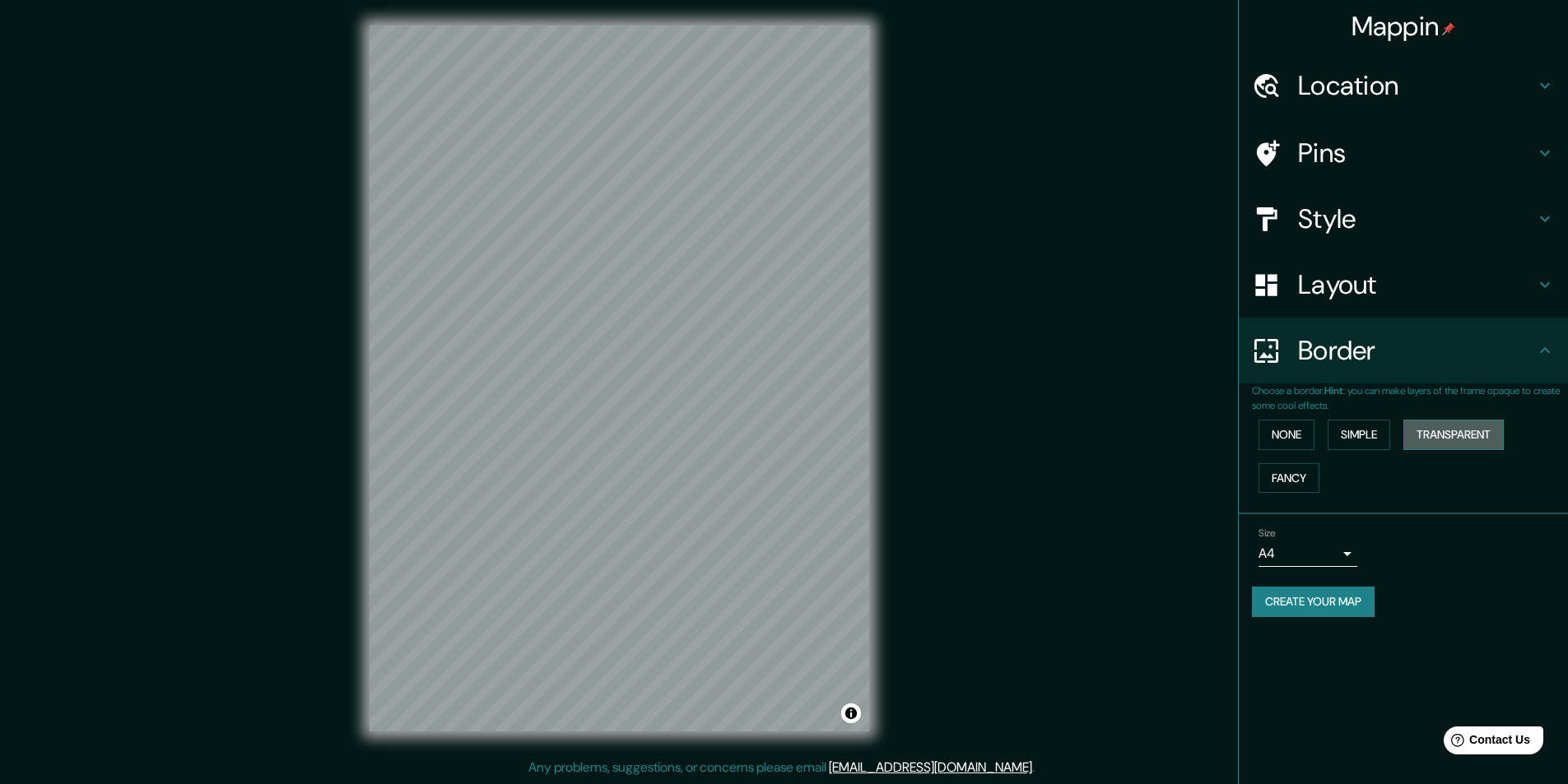
click at [1459, 431] on button "Transparent" at bounding box center [1453, 435] width 100 height 30
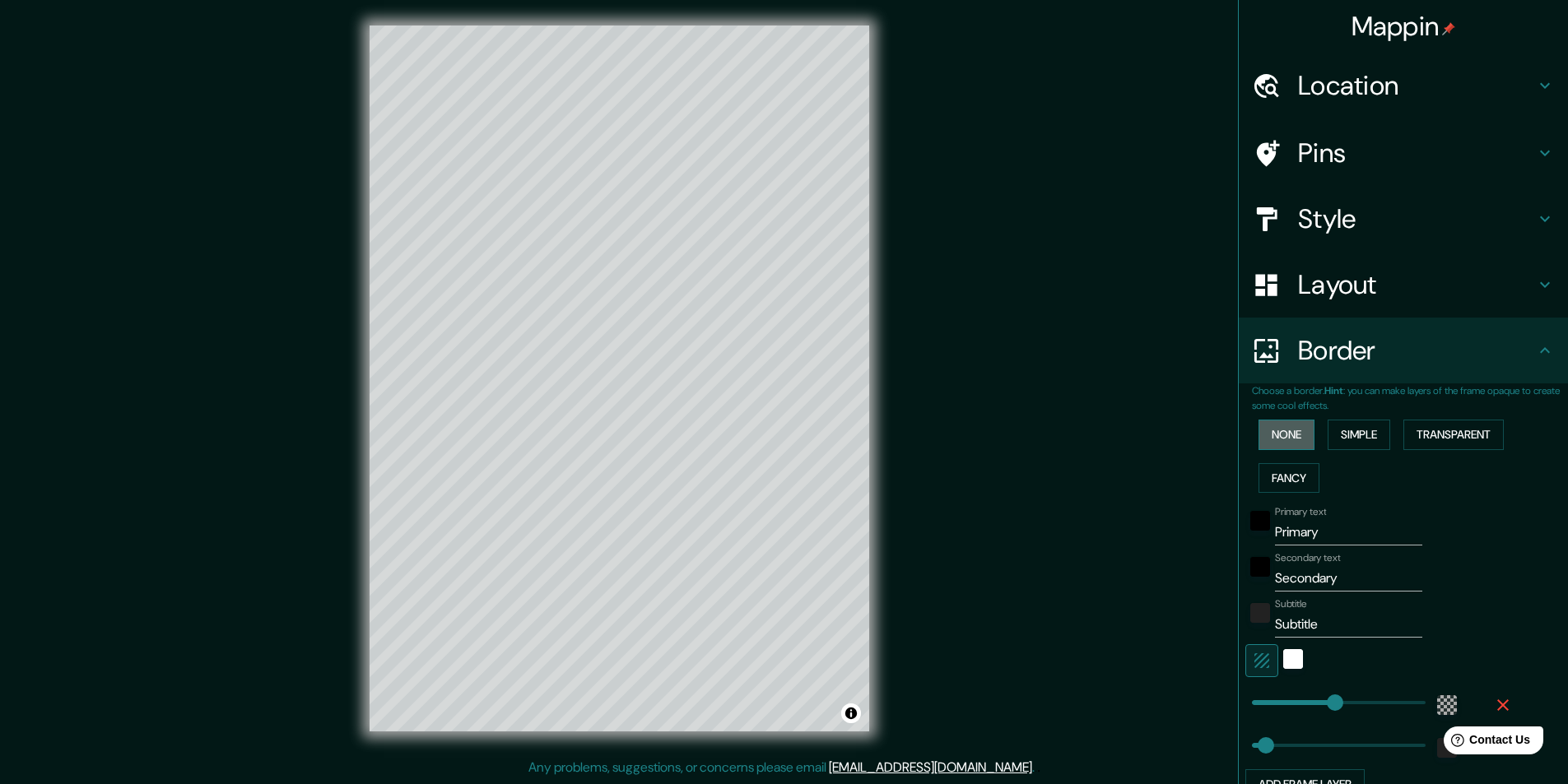
click at [1271, 429] on button "None" at bounding box center [1286, 435] width 56 height 30
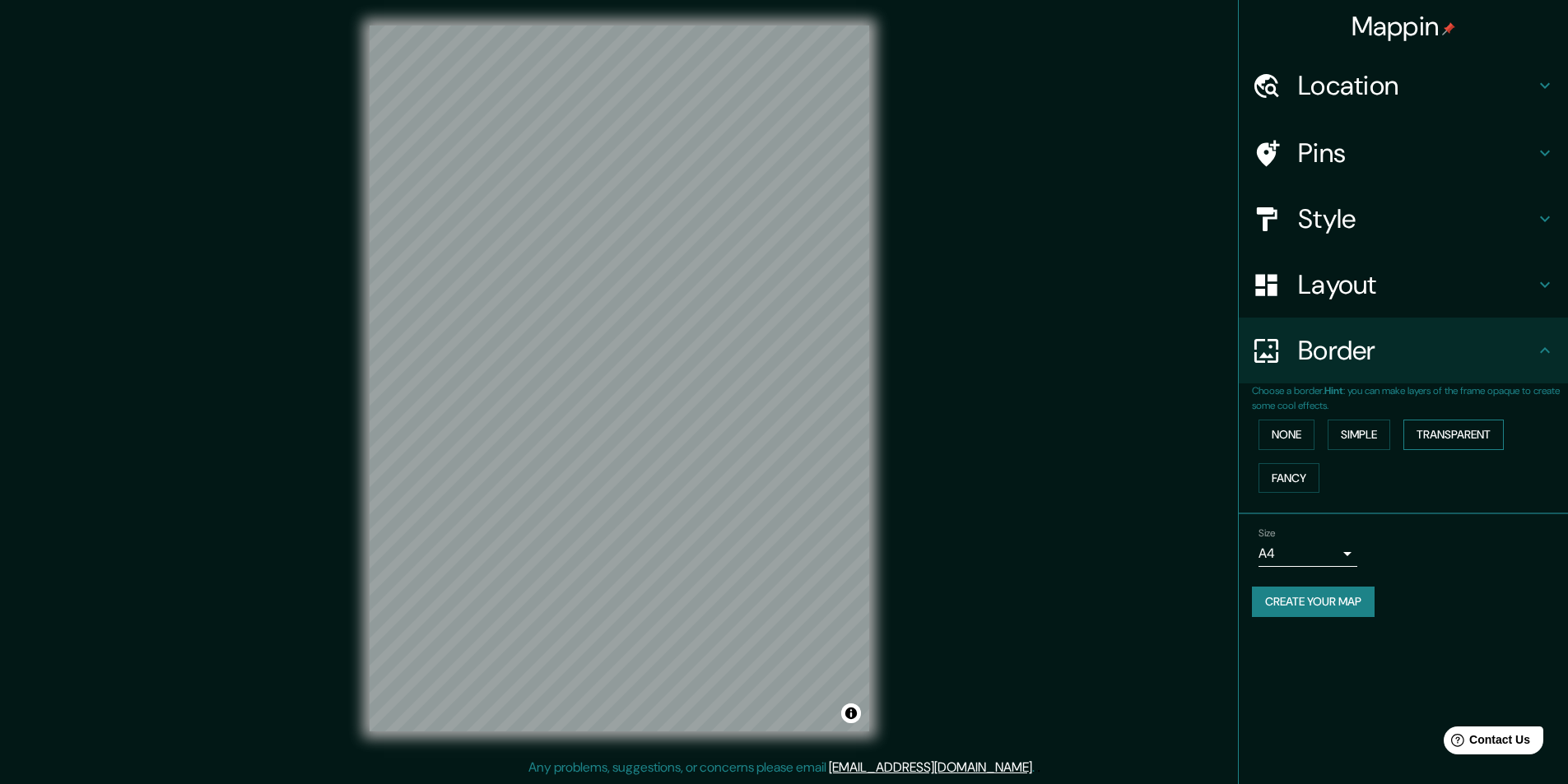
scroll to position [0, 0]
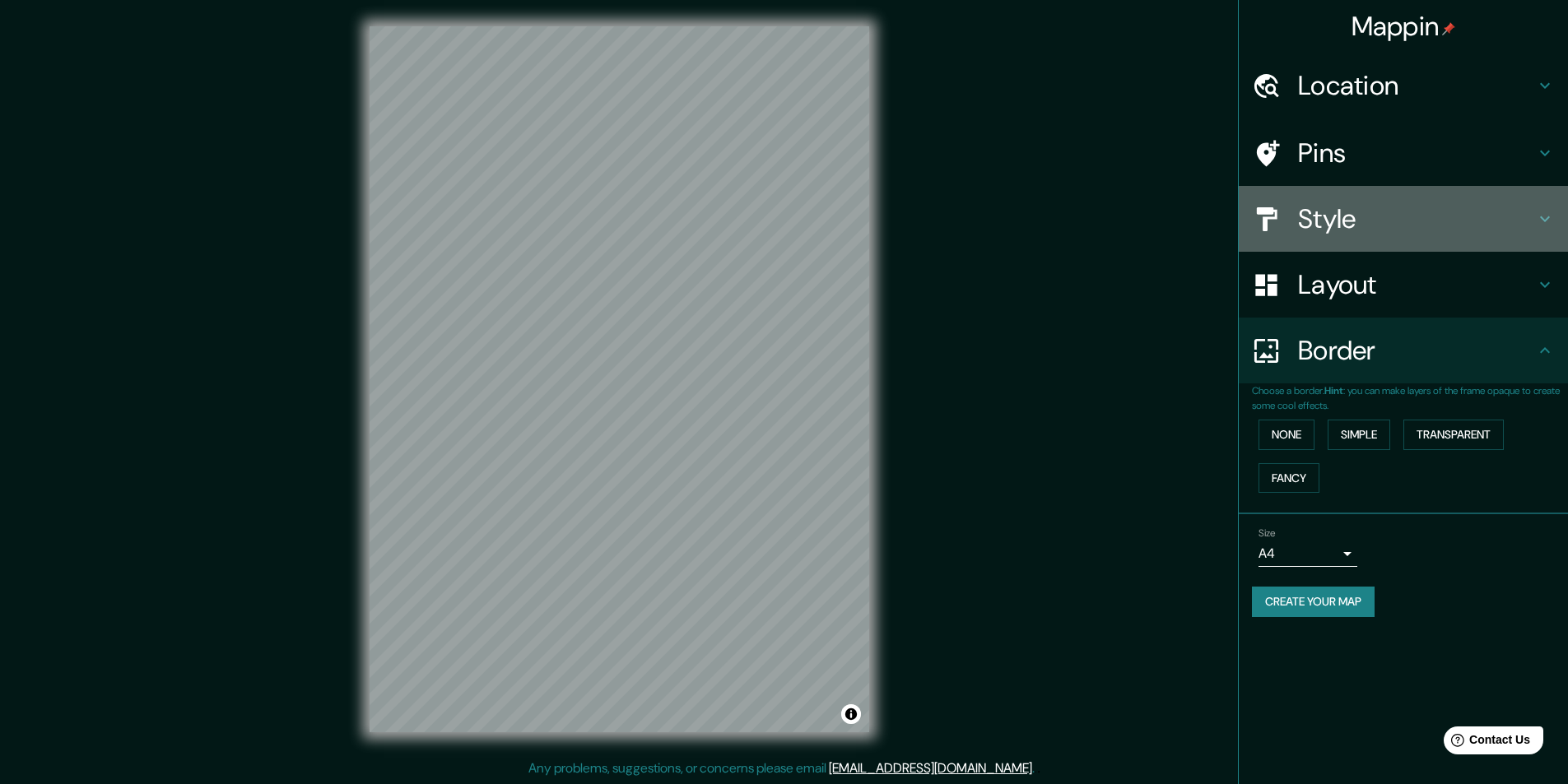
click at [1445, 210] on h4 "Style" at bounding box center [1417, 219] width 237 height 33
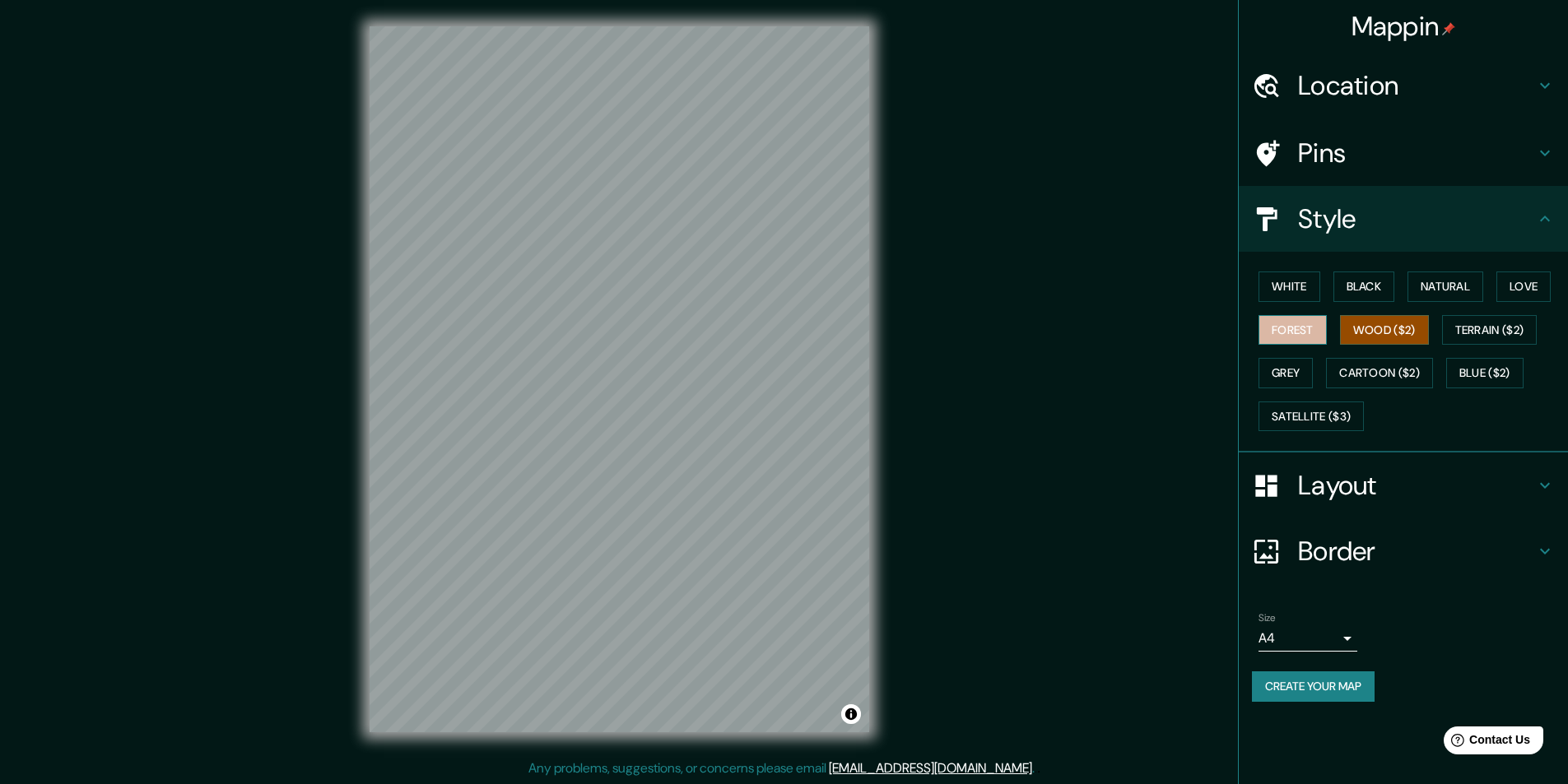
click at [1295, 332] on button "Forest" at bounding box center [1292, 330] width 69 height 30
click at [1533, 143] on h4 "Pins" at bounding box center [1417, 153] width 237 height 33
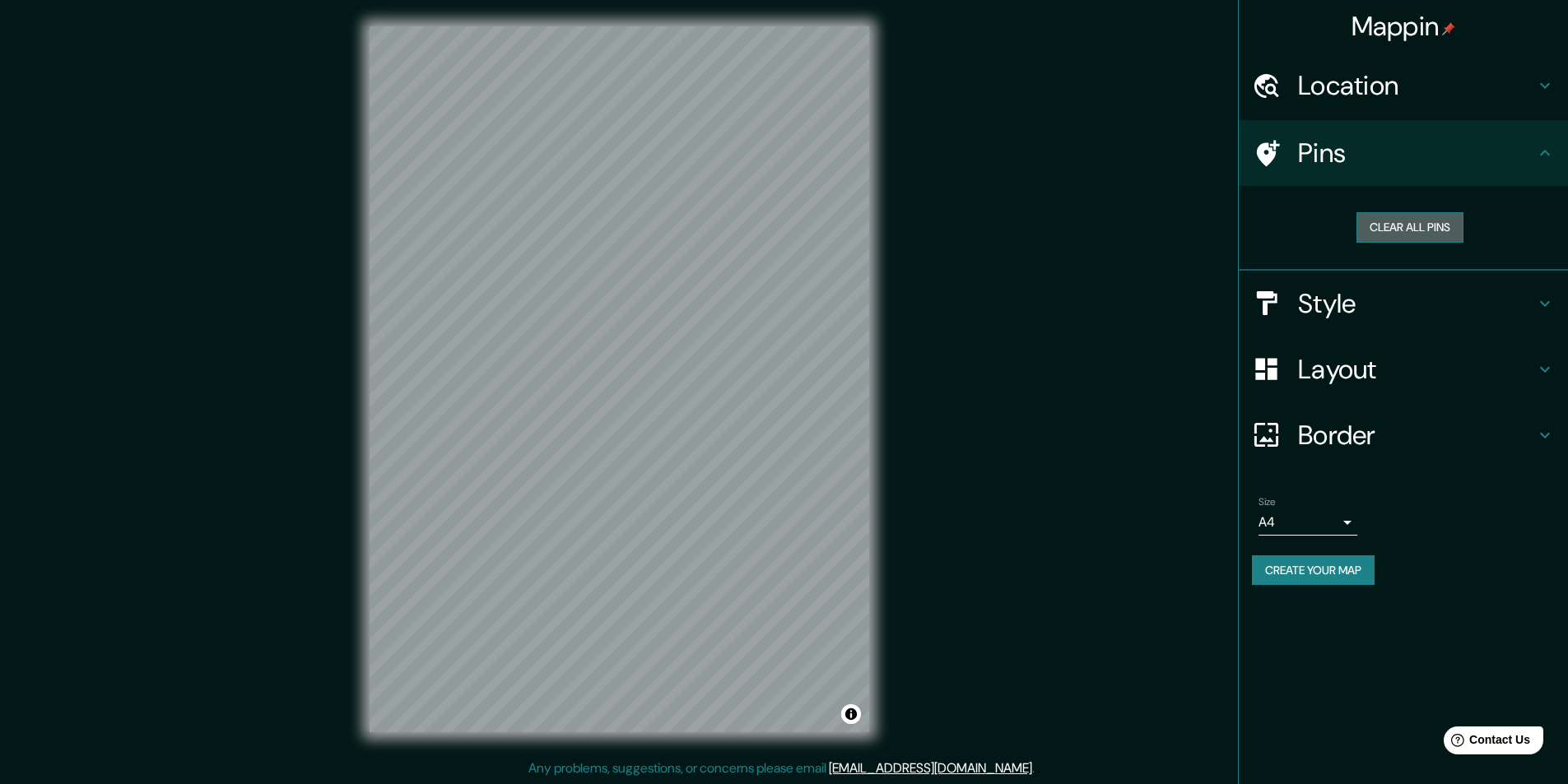
click at [1410, 225] on button "Clear all pins" at bounding box center [1410, 227] width 107 height 30
click at [1411, 231] on button "Clear all pins" at bounding box center [1410, 227] width 107 height 30
click at [1537, 77] on icon at bounding box center [1545, 85] width 20 height 20
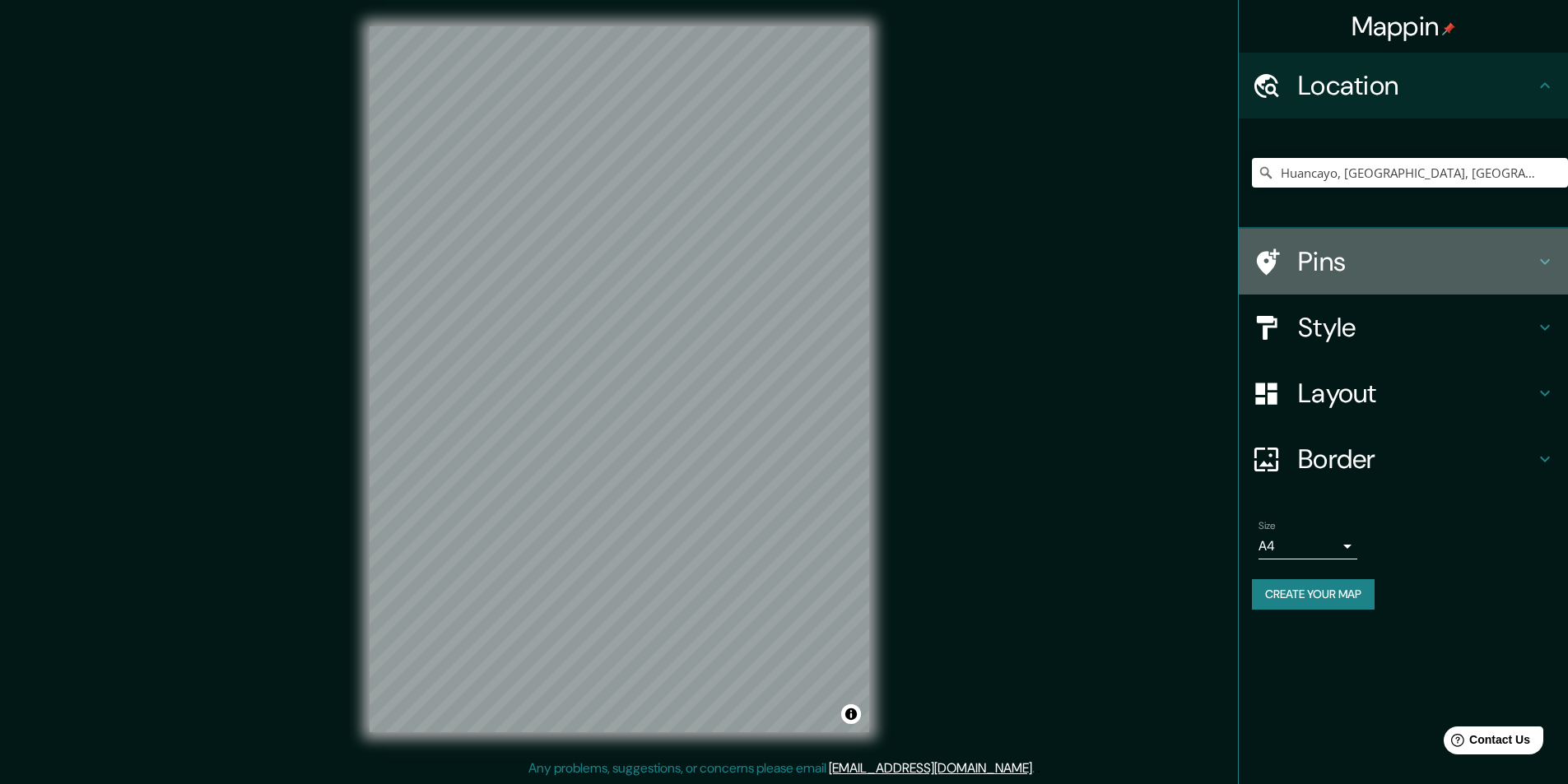
click at [1432, 252] on h4 "Pins" at bounding box center [1417, 262] width 237 height 33
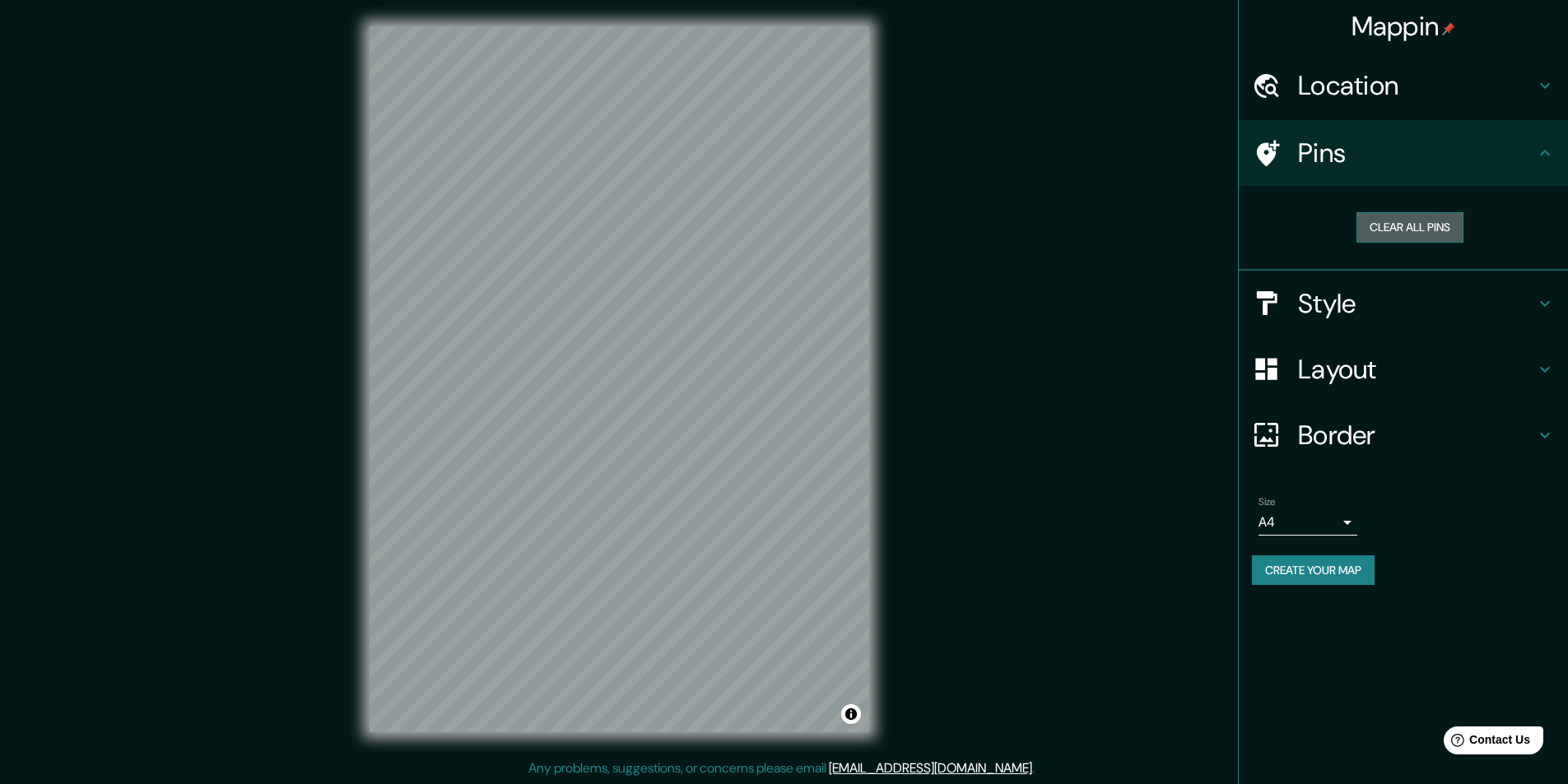
click at [1395, 231] on button "Clear all pins" at bounding box center [1410, 227] width 107 height 30
drag, startPoint x: 611, startPoint y: 375, endPoint x: 629, endPoint y: 368, distance: 19.3
click at [632, 369] on div at bounding box center [628, 364] width 13 height 13
drag, startPoint x: 622, startPoint y: 362, endPoint x: 635, endPoint y: 357, distance: 13.9
click at [635, 357] on div at bounding box center [638, 360] width 13 height 13
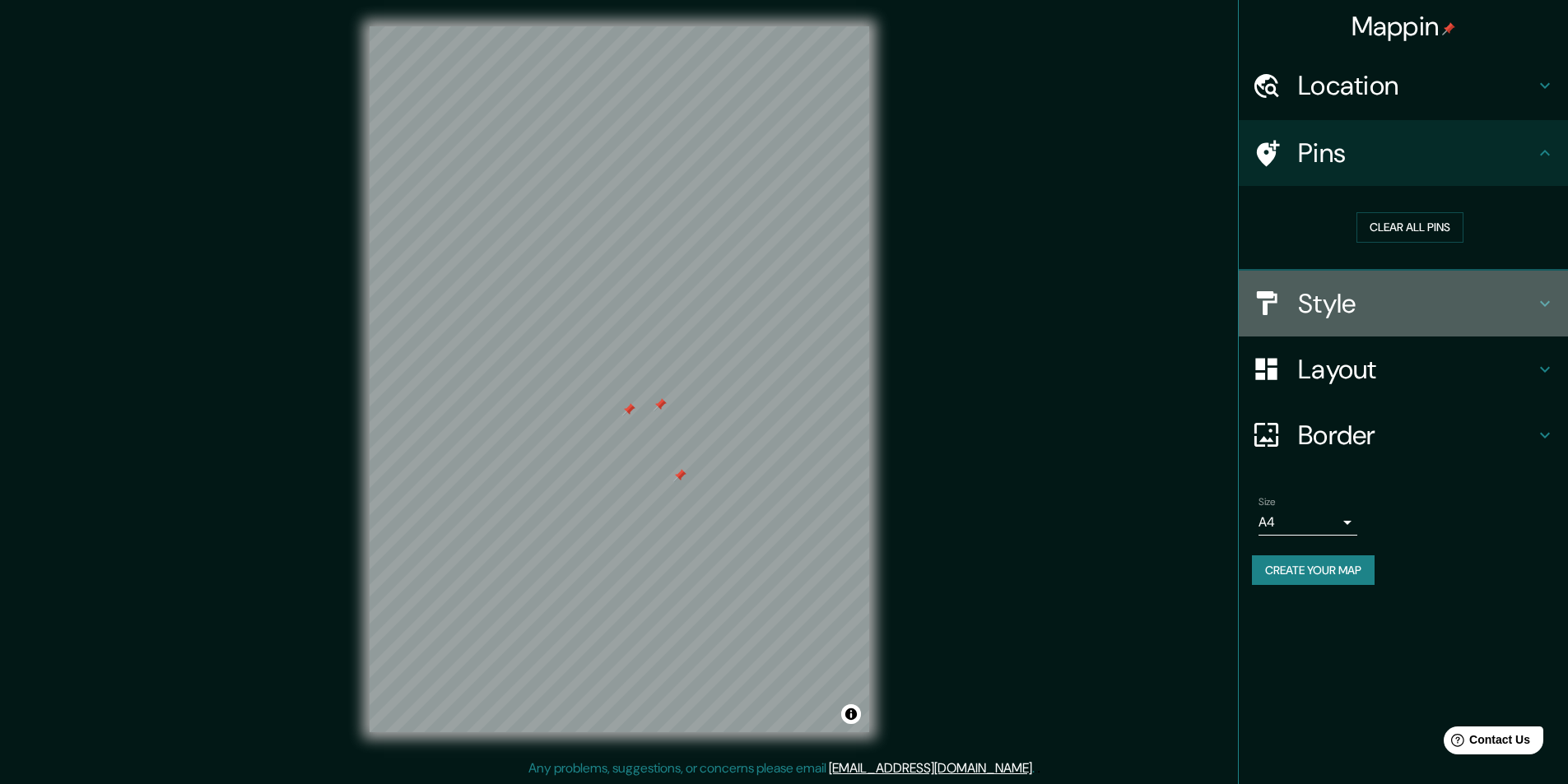
click at [1462, 295] on h4 "Style" at bounding box center [1417, 303] width 237 height 33
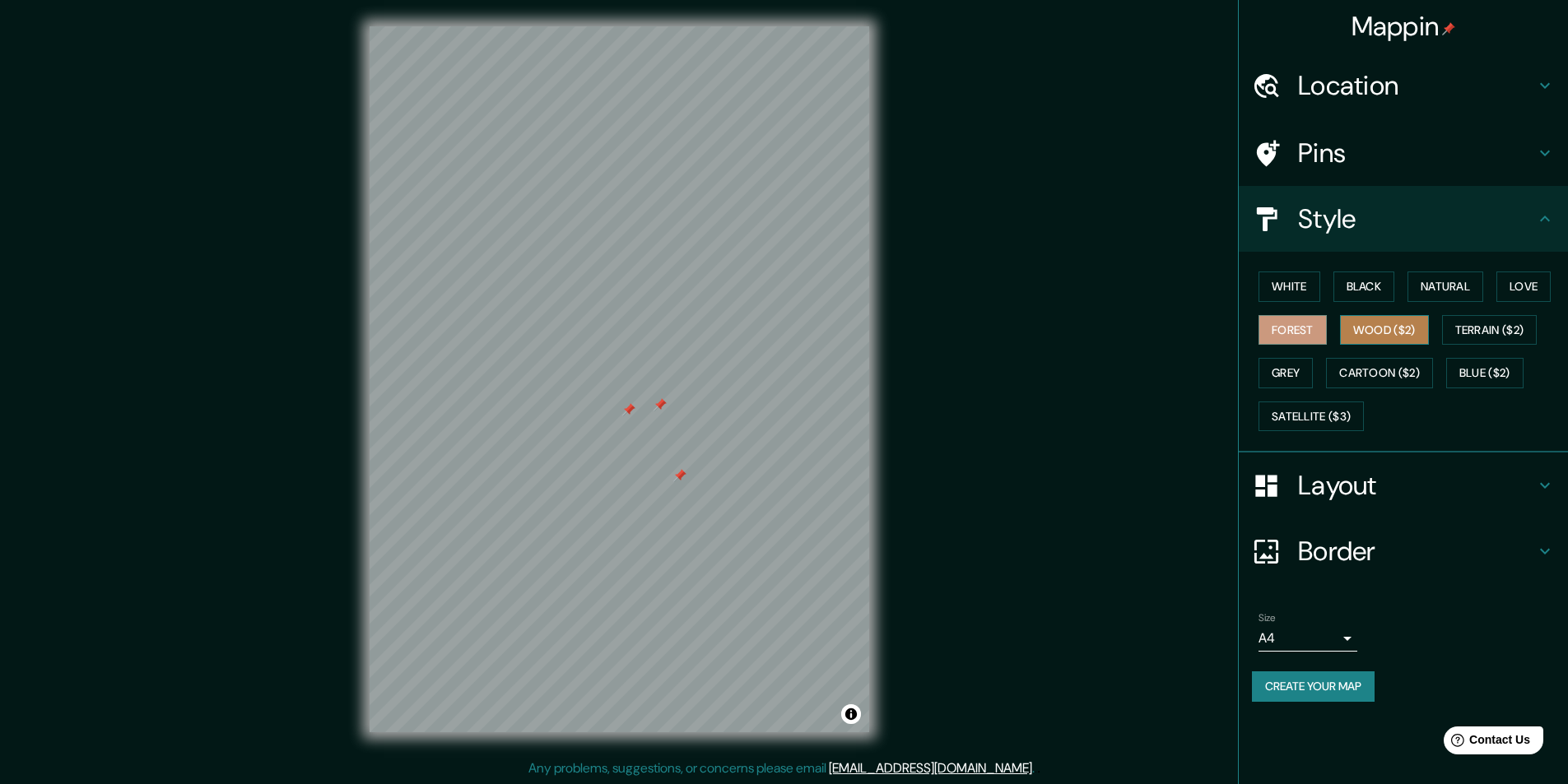
click at [1384, 325] on button "Wood ($2)" at bounding box center [1385, 330] width 89 height 30
click at [1378, 375] on button "Cartoon ($2)" at bounding box center [1379, 373] width 107 height 30
click at [1293, 374] on button "Grey" at bounding box center [1285, 373] width 54 height 30
click at [1474, 329] on button "Terrain ($2)" at bounding box center [1490, 330] width 96 height 30
click at [1526, 285] on button "Love" at bounding box center [1524, 286] width 54 height 30
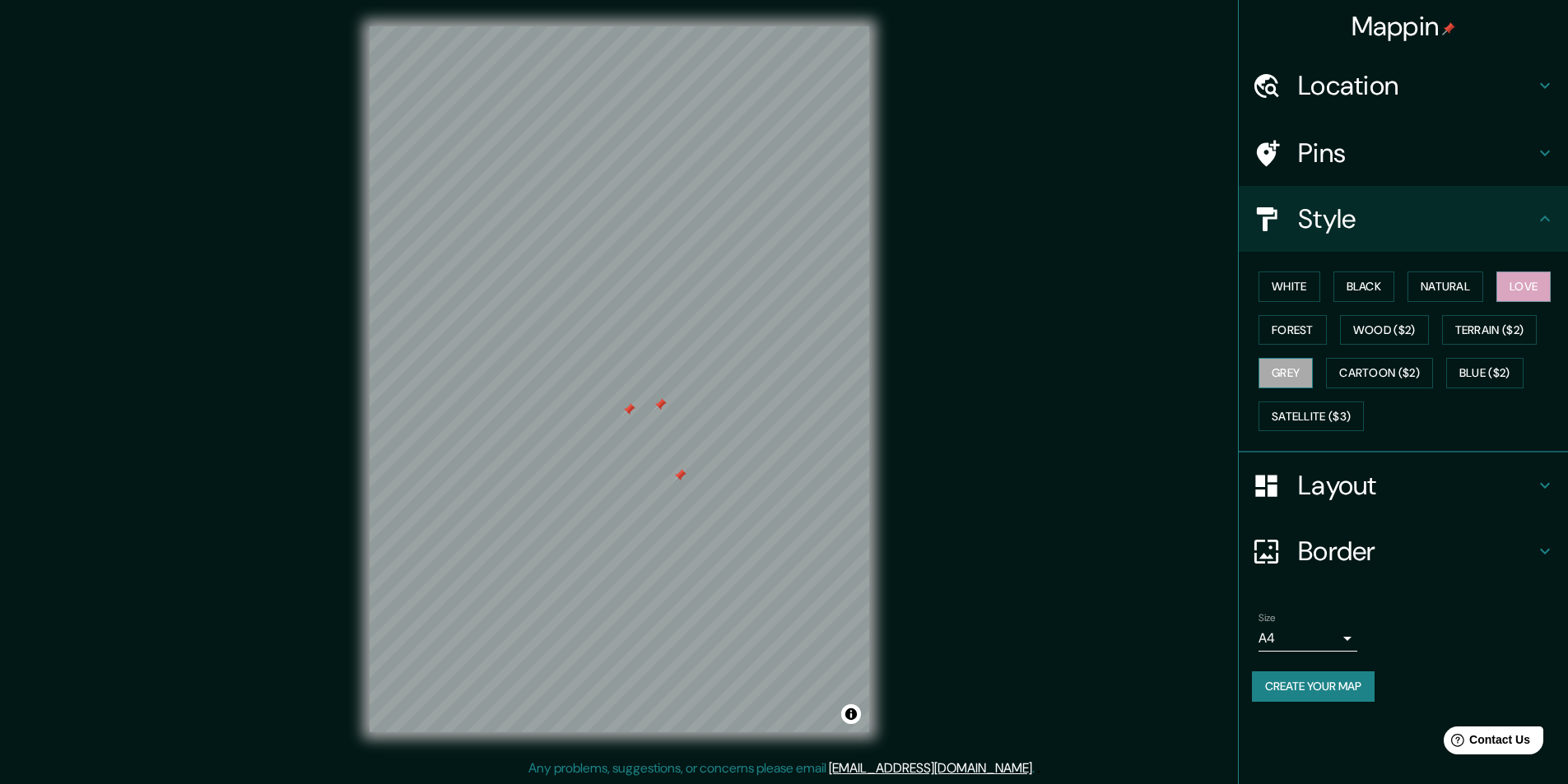
click at [1303, 367] on button "Grey" at bounding box center [1285, 373] width 54 height 30
click at [1371, 332] on button "Wood ($2)" at bounding box center [1385, 330] width 89 height 30
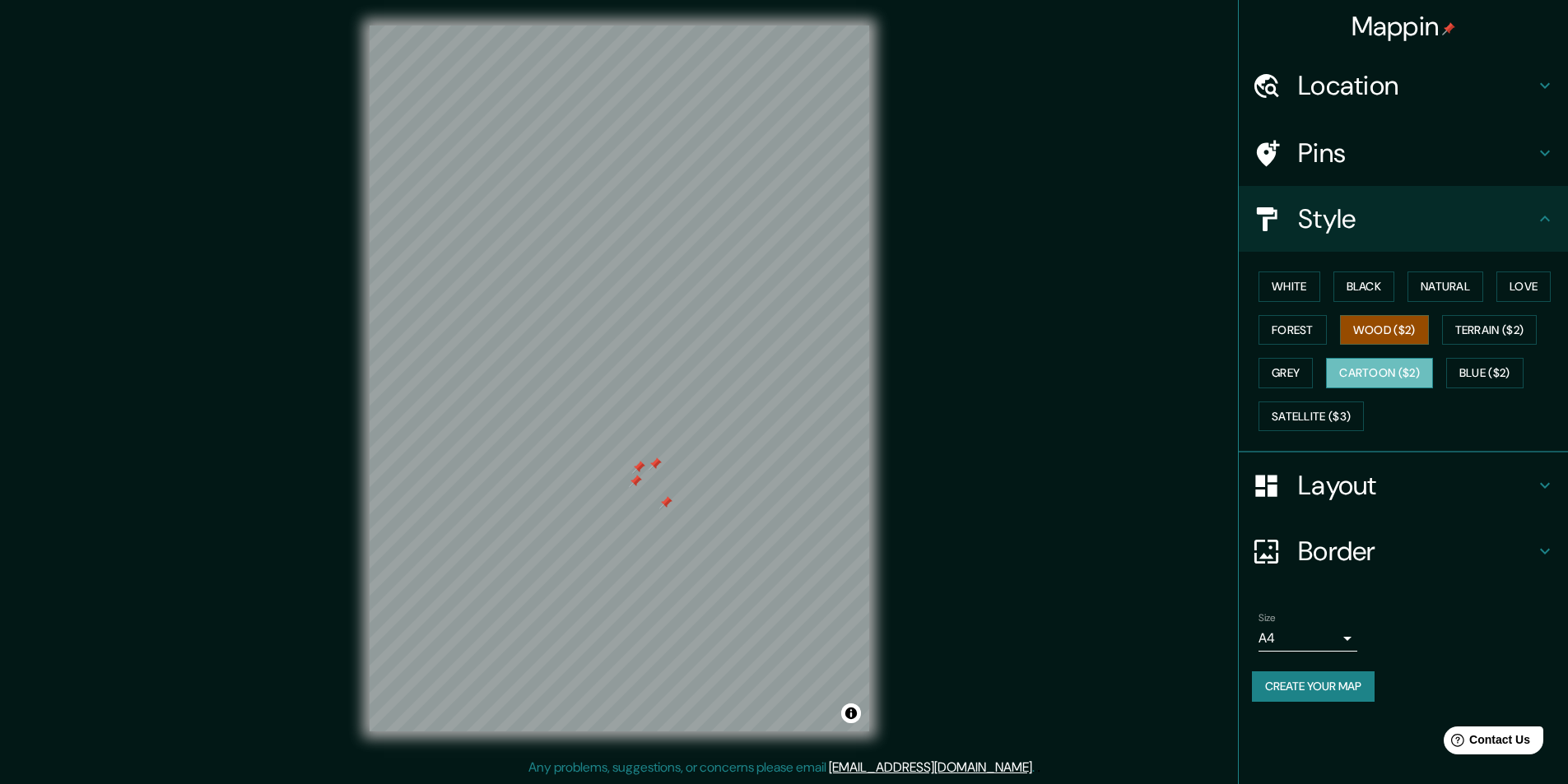
click at [1385, 375] on button "Cartoon ($2)" at bounding box center [1379, 373] width 107 height 30
click at [1503, 366] on button "Blue ($2)" at bounding box center [1485, 373] width 77 height 30
click at [1492, 329] on button "Terrain ($2)" at bounding box center [1490, 330] width 96 height 30
click at [1353, 277] on button "Black" at bounding box center [1364, 286] width 62 height 30
click at [1304, 277] on button "White" at bounding box center [1289, 286] width 62 height 30
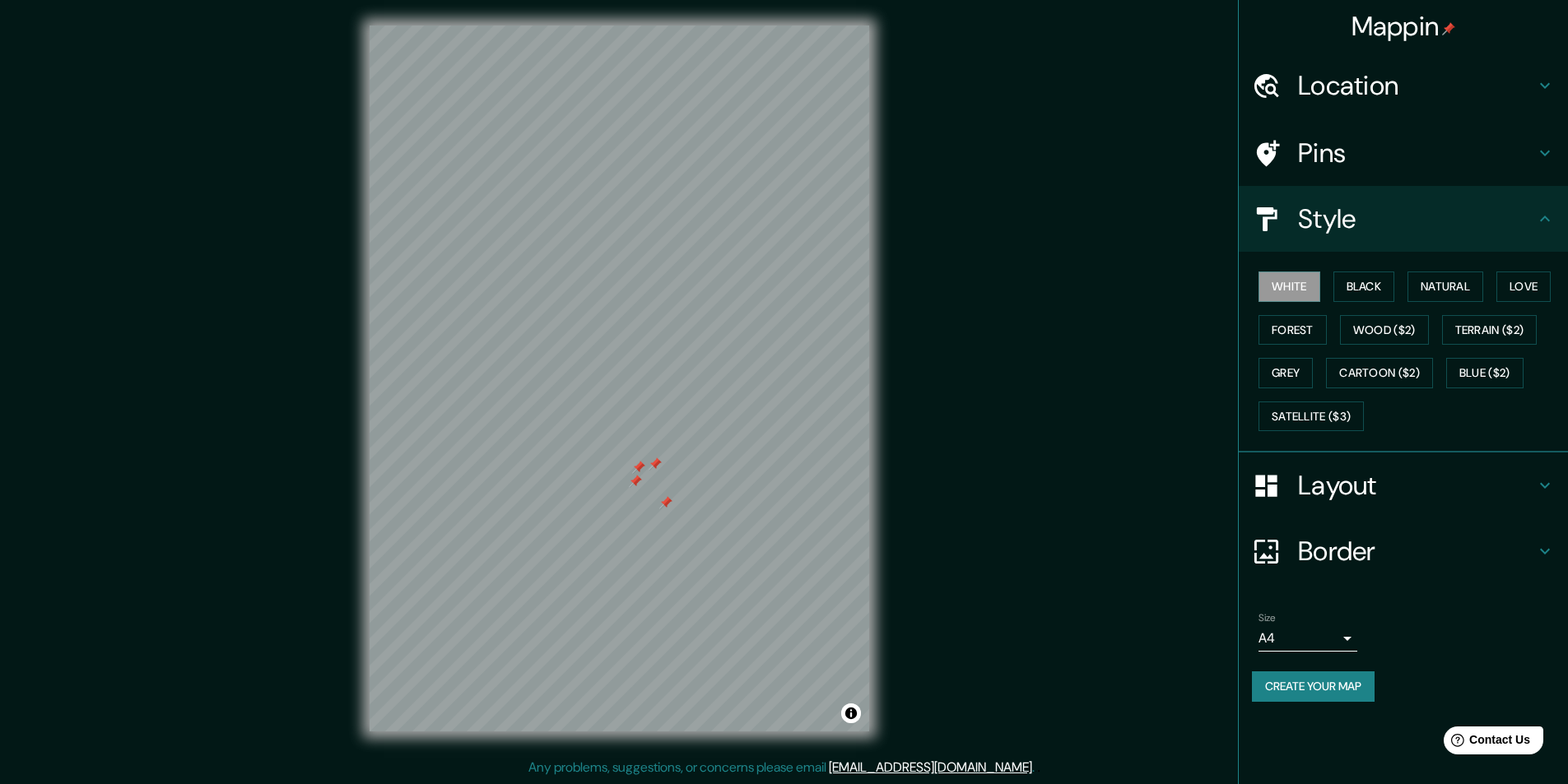
click at [1275, 350] on div "White Black Natural Love Forest Wood ($2) Terrain ($2) Grey Cartoon ($2) Blue (…" at bounding box center [1410, 351] width 316 height 173
click at [1276, 335] on button "Forest" at bounding box center [1292, 330] width 69 height 30
click at [1430, 143] on h4 "Pins" at bounding box center [1417, 153] width 237 height 33
